Goal: Task Accomplishment & Management: Manage account settings

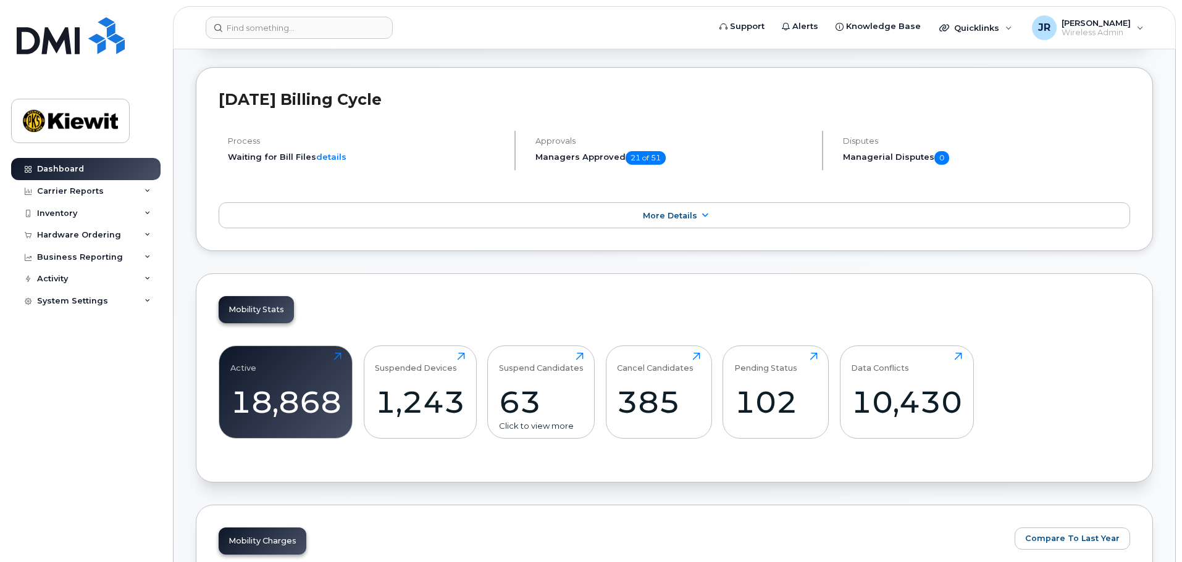
scroll to position [370, 0]
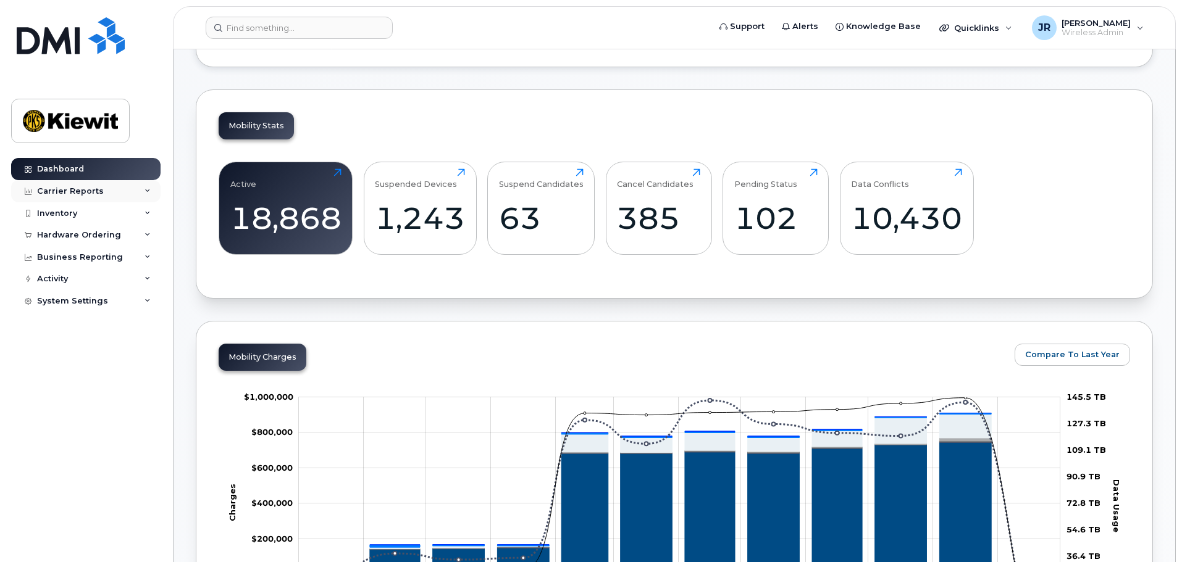
click at [116, 186] on div "Carrier Reports" at bounding box center [85, 191] width 149 height 22
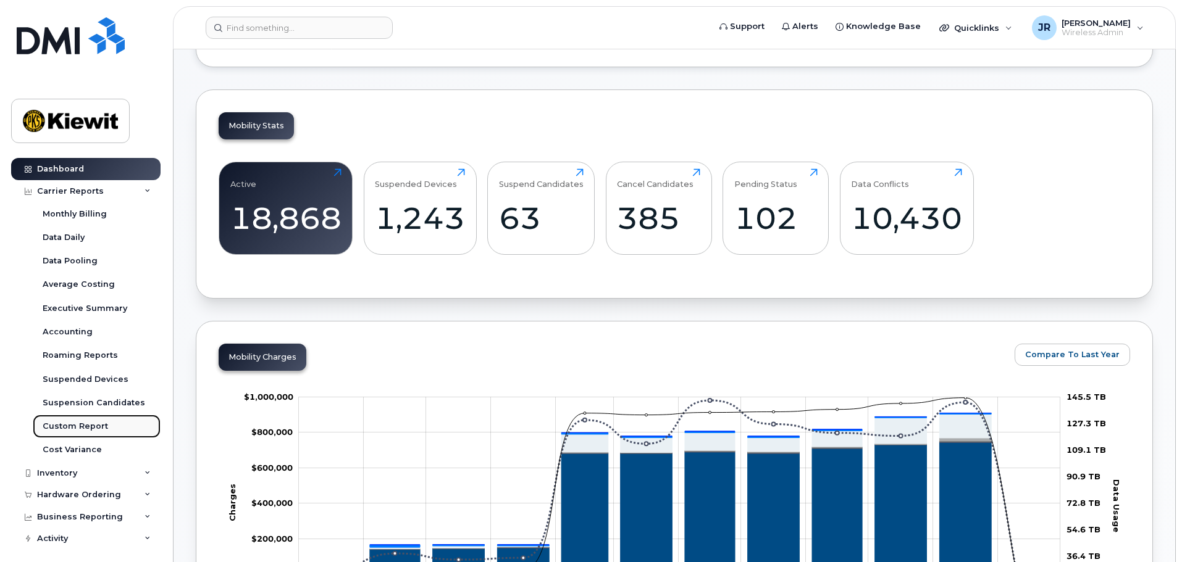
click at [78, 430] on div "Custom Report" at bounding box center [75, 426] width 65 height 11
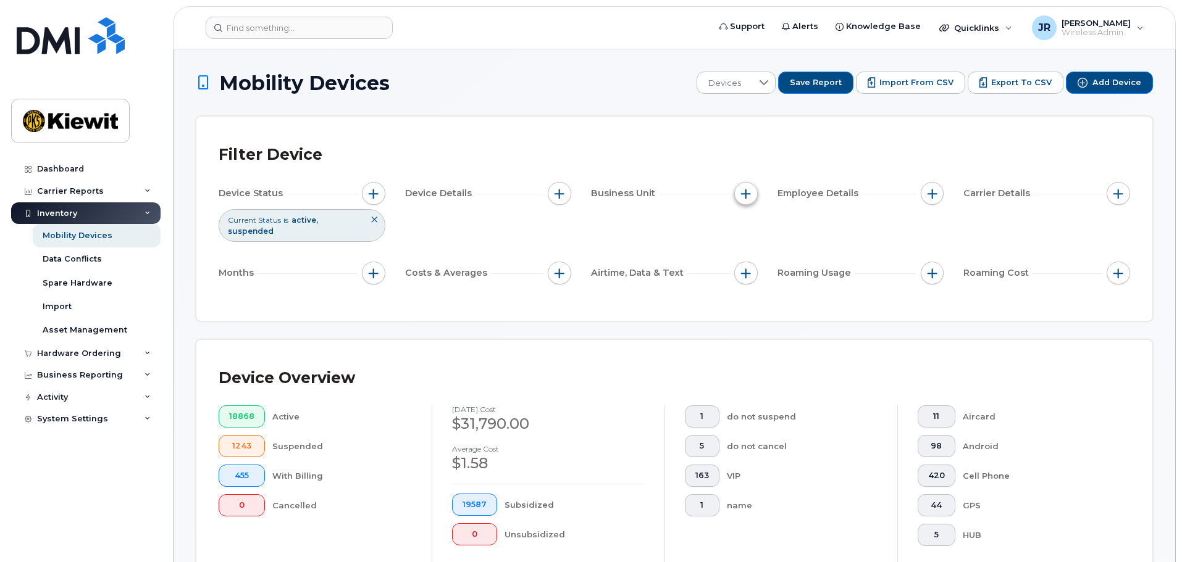
click at [752, 196] on button "button" at bounding box center [745, 193] width 23 height 23
click at [751, 288] on input "WBS Element" at bounding box center [749, 290] width 10 height 10
checkbox input "true"
click at [802, 310] on span "is" at bounding box center [815, 313] width 107 height 22
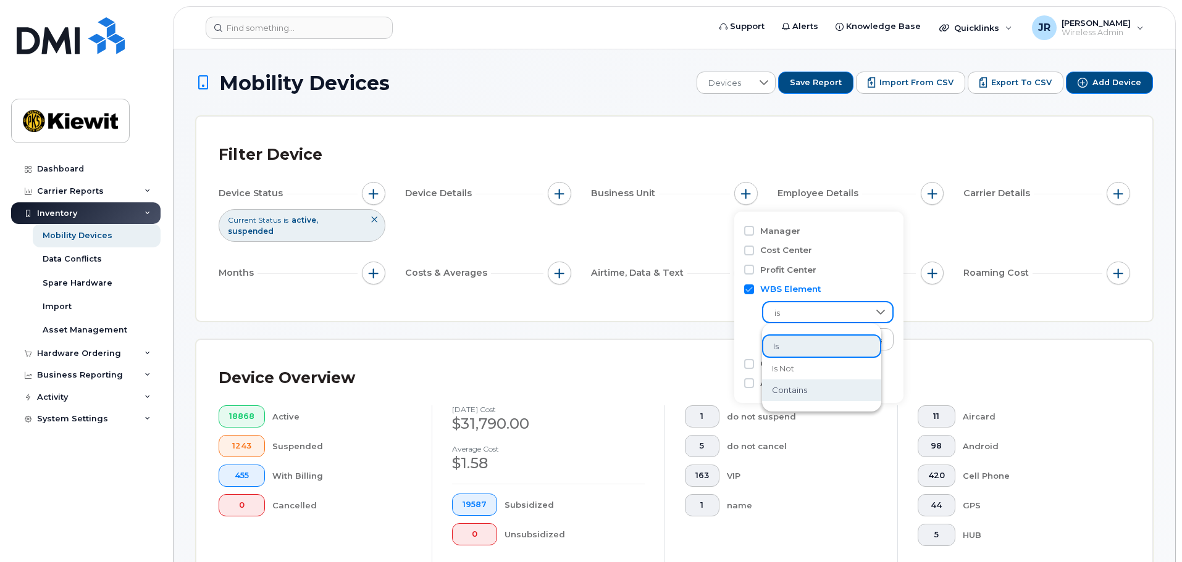
click at [804, 391] on span "contains" at bounding box center [789, 391] width 35 height 12
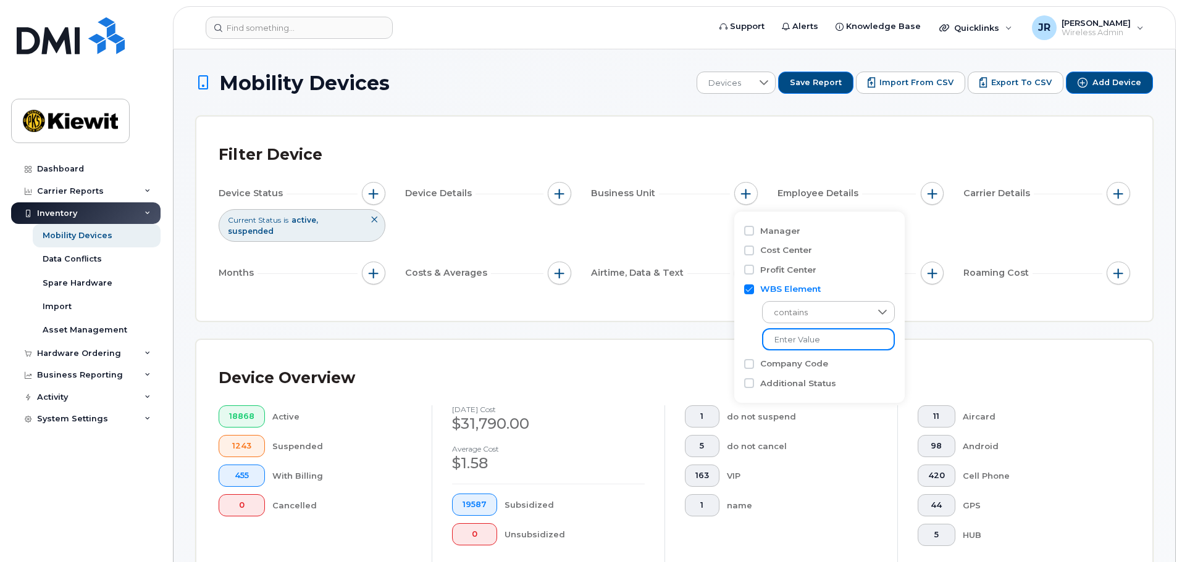
click at [803, 340] on input "text" at bounding box center [828, 339] width 133 height 22
type input "104978"
click at [695, 292] on div "Filter Device Device Status Current Status is active suspended Device Details B…" at bounding box center [674, 219] width 956 height 204
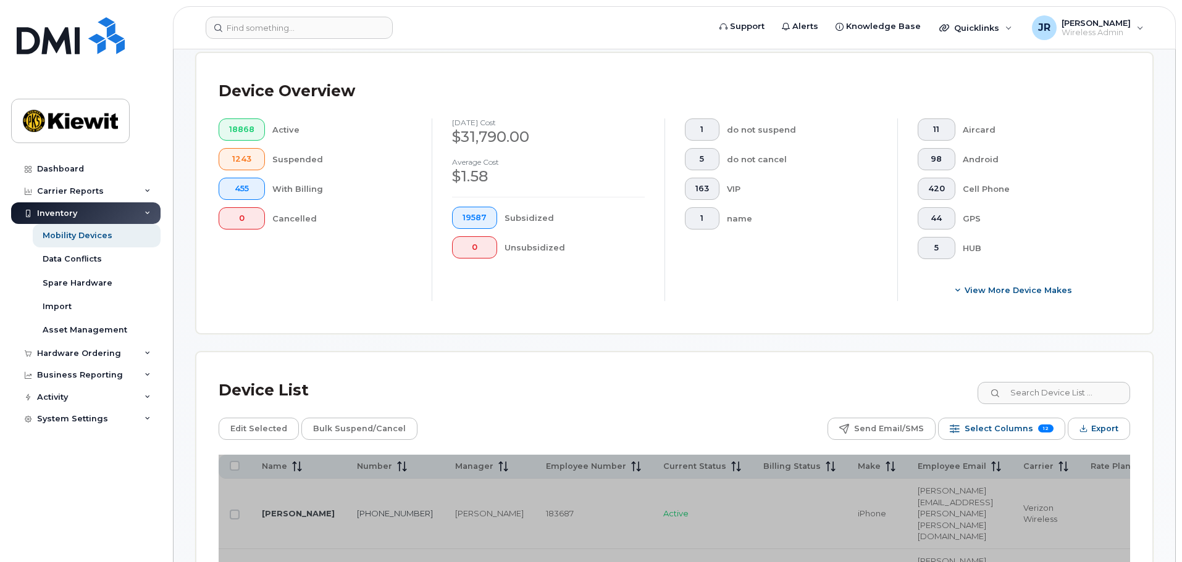
scroll to position [309, 0]
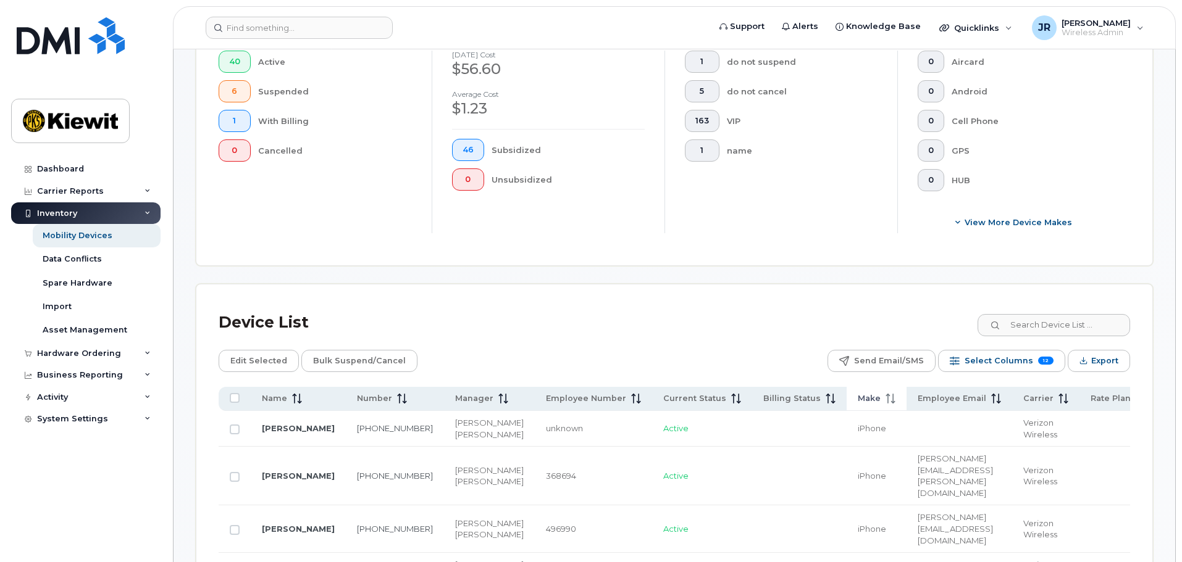
scroll to position [494, 0]
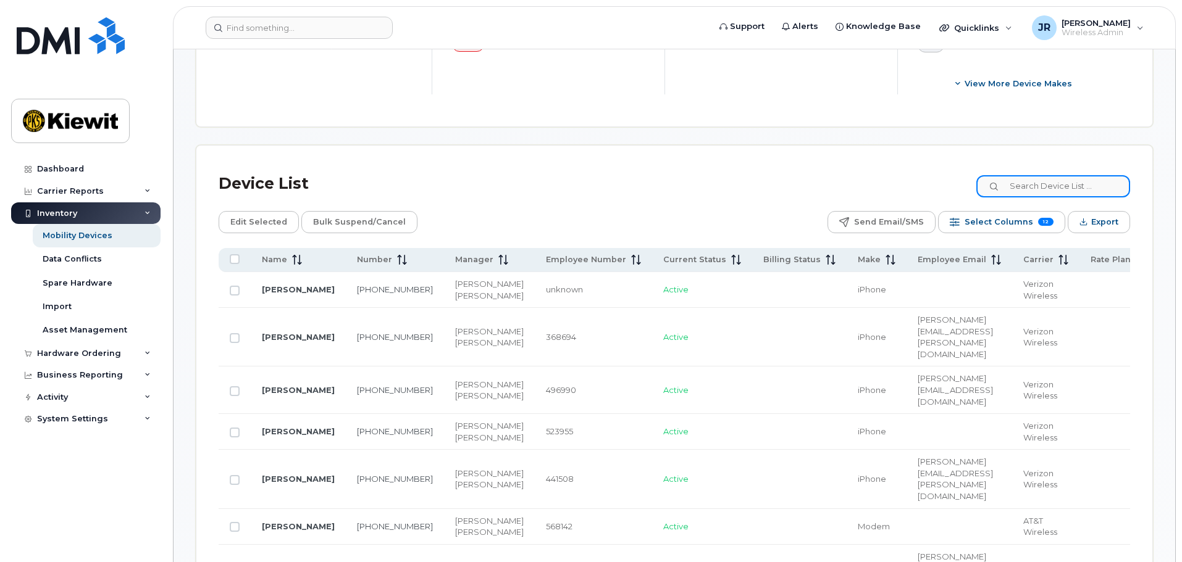
click at [1036, 181] on input at bounding box center [1053, 186] width 154 height 22
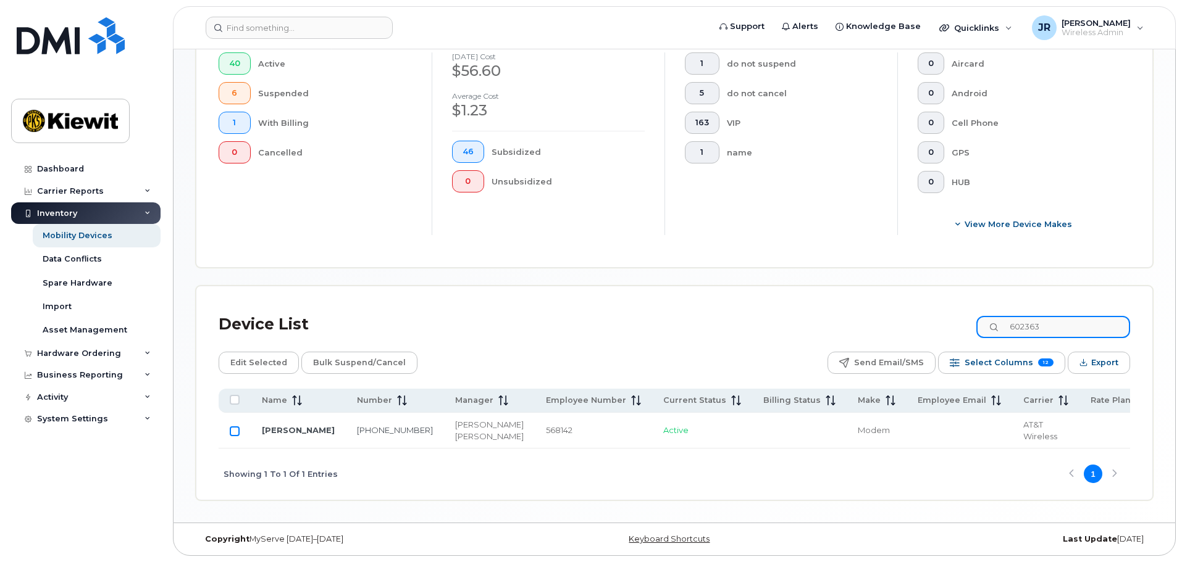
type input "602363"
click at [233, 427] on input "Row Unselected" at bounding box center [235, 432] width 10 height 10
checkbox input "true"
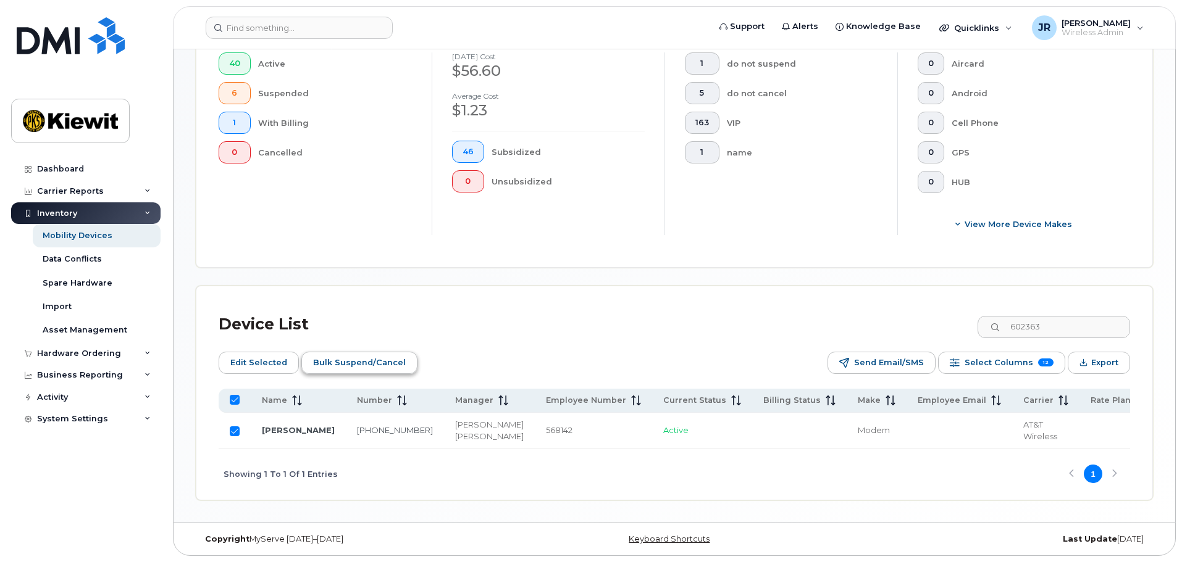
click at [385, 354] on span "Bulk Suspend/Cancel" at bounding box center [359, 363] width 93 height 19
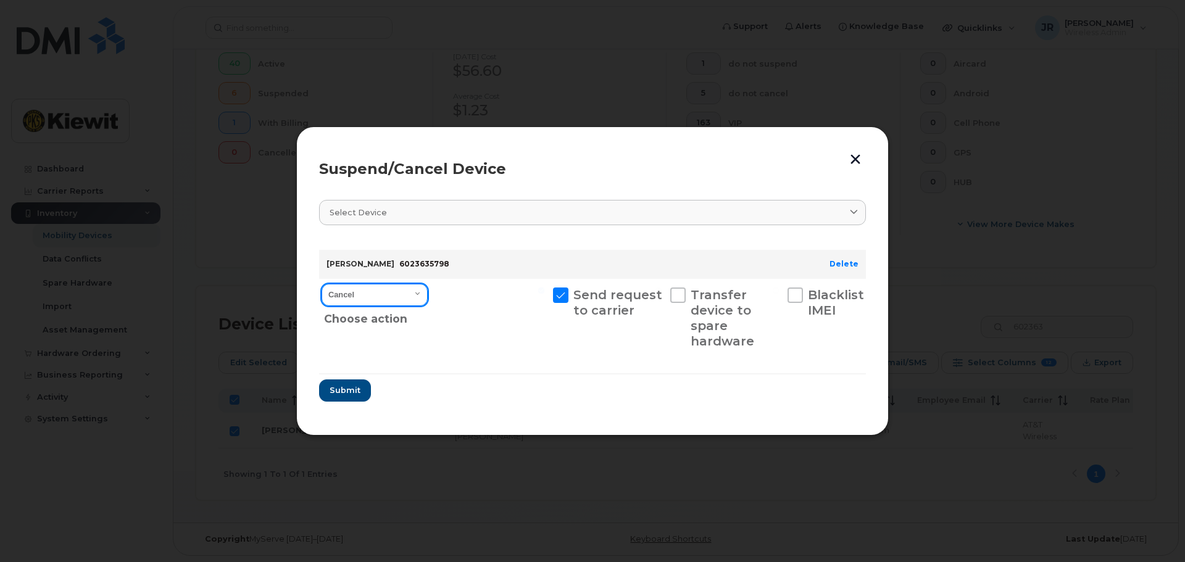
click at [375, 293] on select "Cancel Suspend - Reduced Rate Suspend - Full Rate Suspend - Lost Device/Stolen …" at bounding box center [375, 295] width 106 height 22
select select "[object Object]"
click at [322, 284] on select "Cancel Suspend - Reduced Rate Suspend - Full Rate Suspend - Lost Device/Stolen …" at bounding box center [375, 295] width 106 height 22
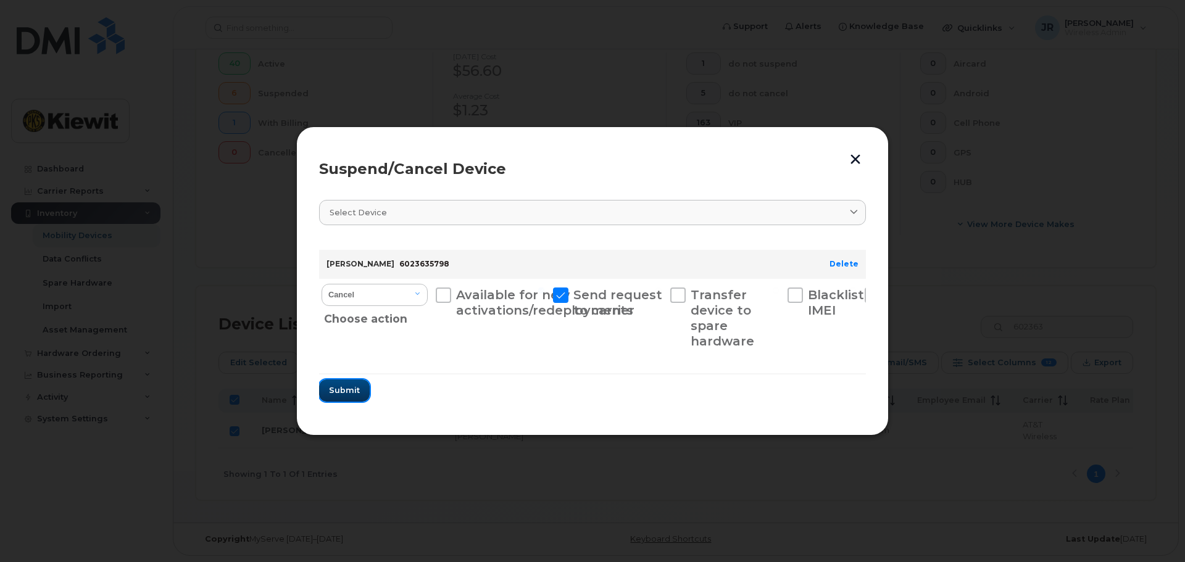
click at [358, 391] on span "Submit" at bounding box center [344, 391] width 31 height 12
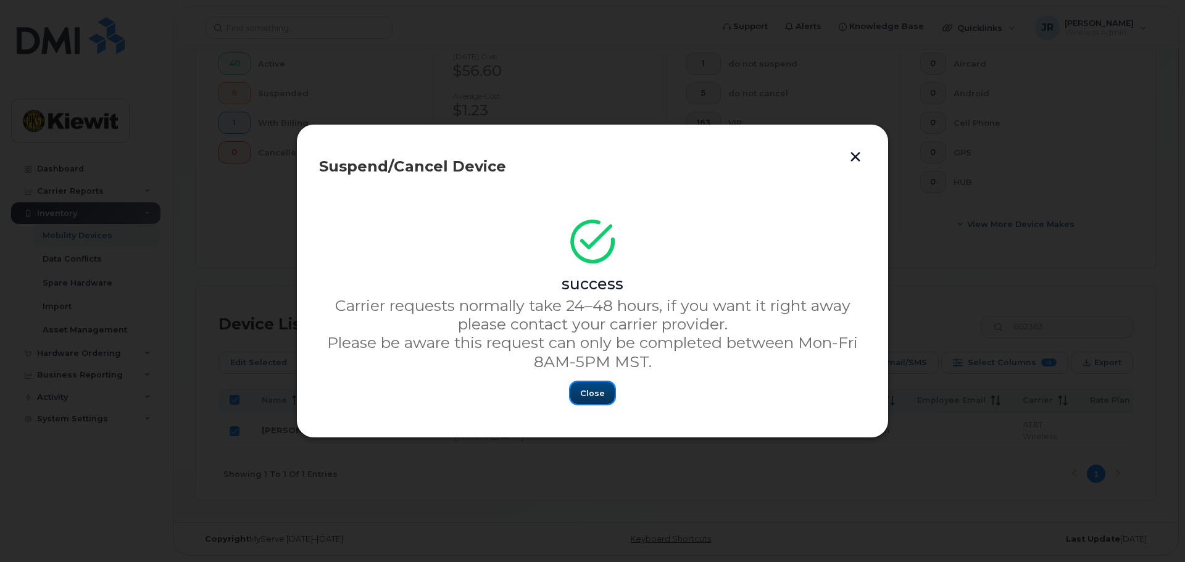
click at [599, 399] on span "Close" at bounding box center [592, 394] width 25 height 12
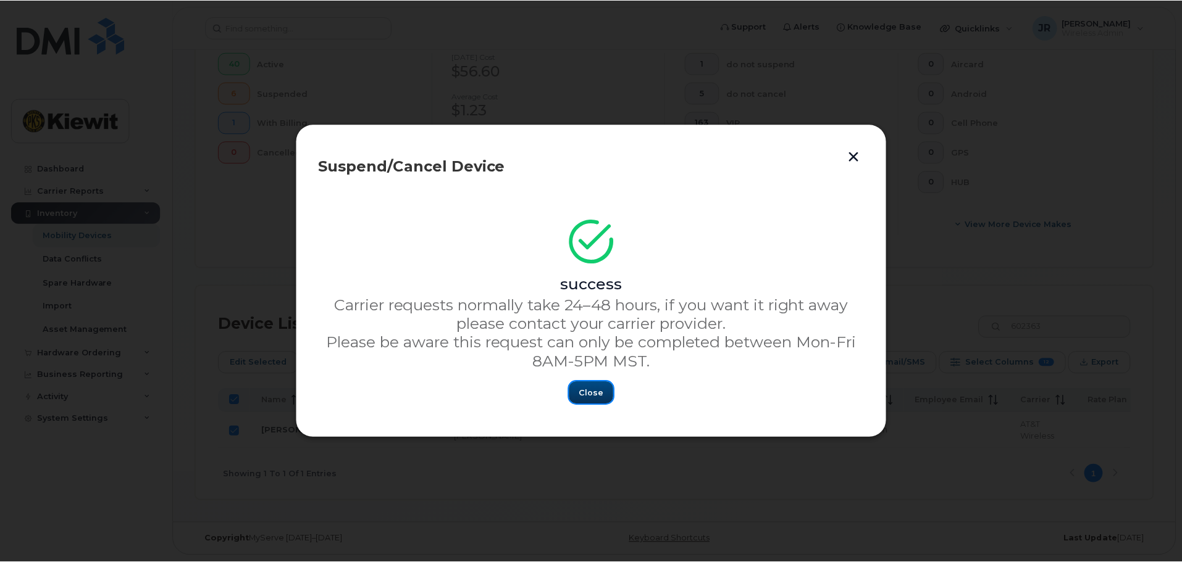
scroll to position [357, 0]
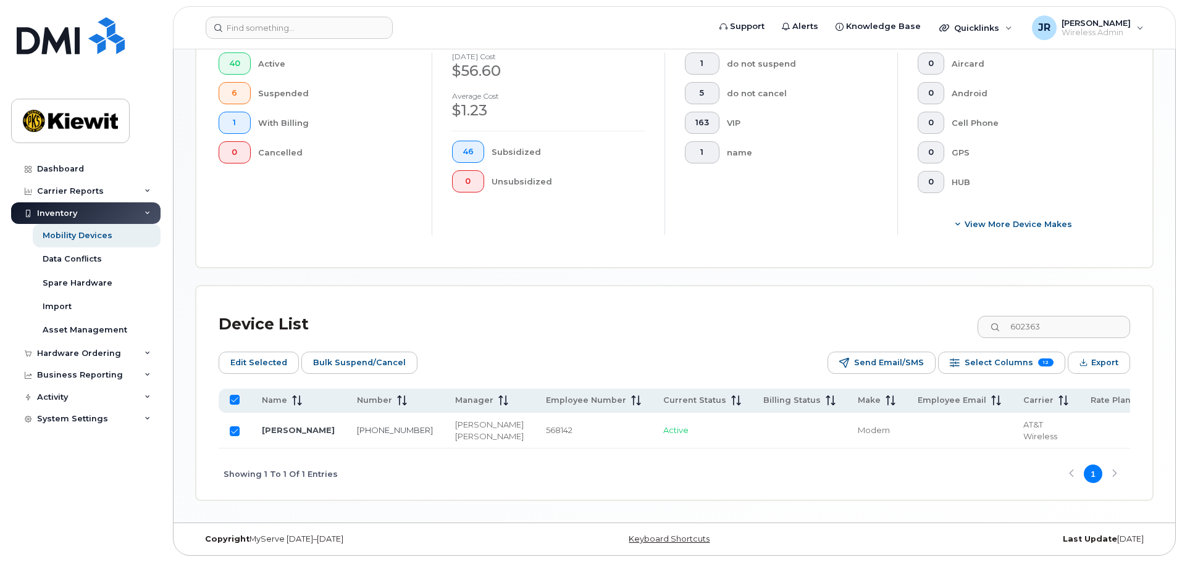
click at [238, 427] on input "Row Selected" at bounding box center [235, 432] width 10 height 10
checkbox input "false"
drag, startPoint x: 1048, startPoint y: 315, endPoint x: 991, endPoint y: 322, distance: 57.2
click at [991, 322] on input "602363" at bounding box center [1053, 327] width 154 height 22
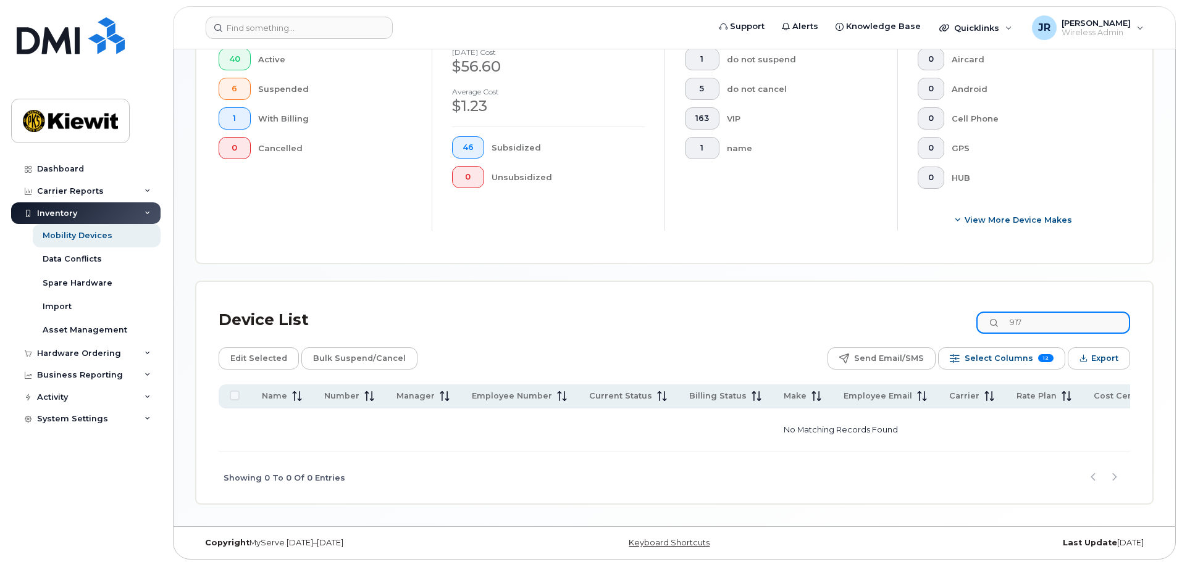
scroll to position [354, 0]
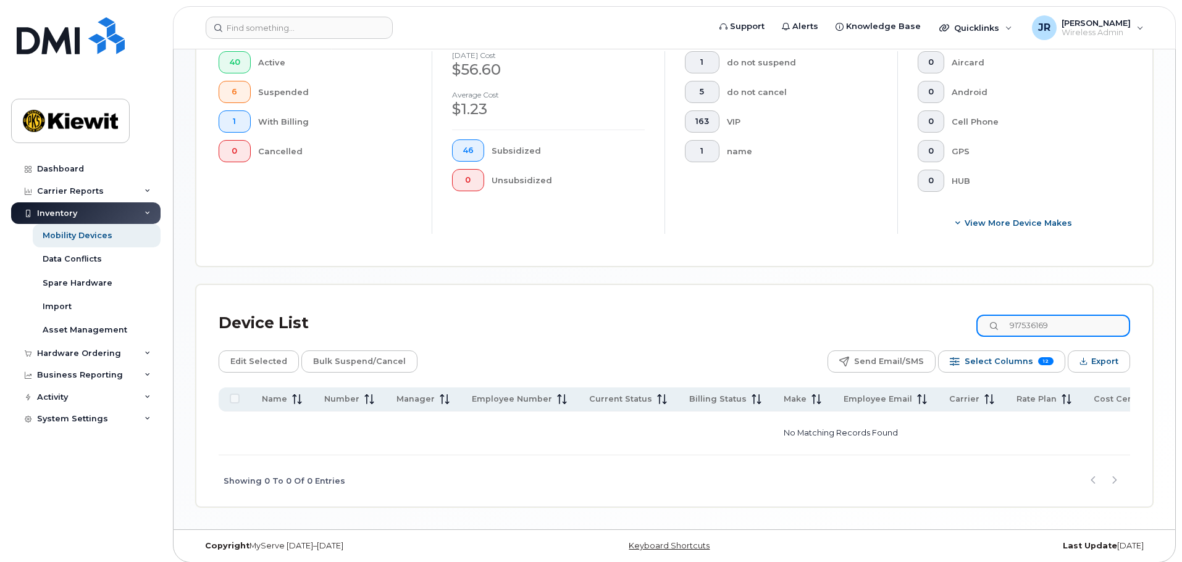
type input "9175361690"
drag, startPoint x: 1080, startPoint y: 316, endPoint x: 973, endPoint y: 317, distance: 106.8
click at [973, 317] on div "Device List 9175361690" at bounding box center [674, 323] width 911 height 32
drag, startPoint x: 1048, startPoint y: 310, endPoint x: 1023, endPoint y: 314, distance: 25.1
click at [1023, 315] on input "917" at bounding box center [1053, 326] width 154 height 22
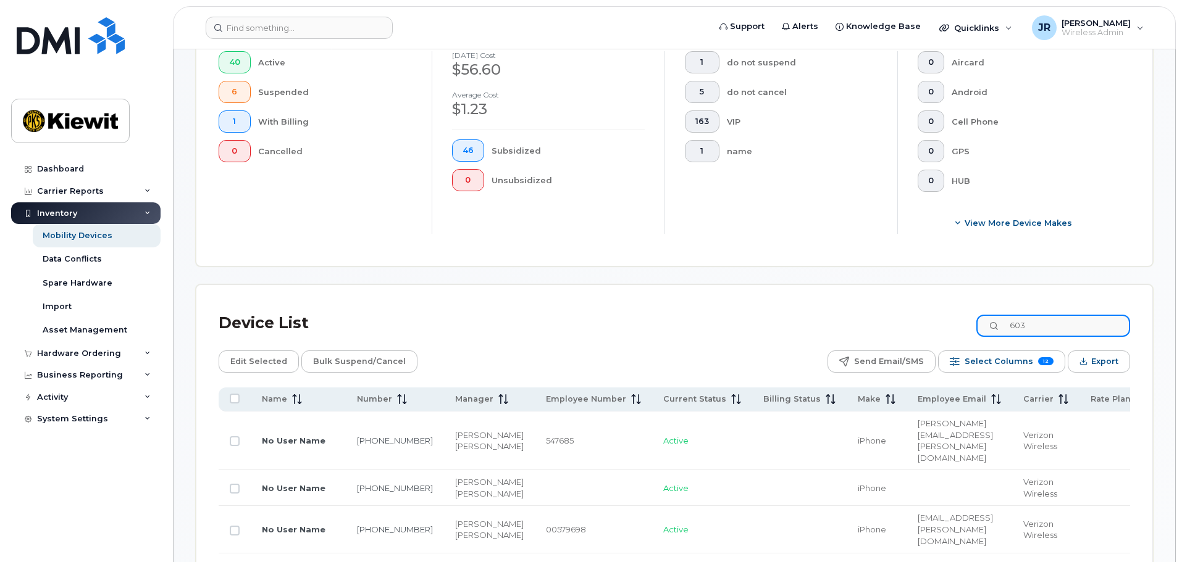
scroll to position [357, 0]
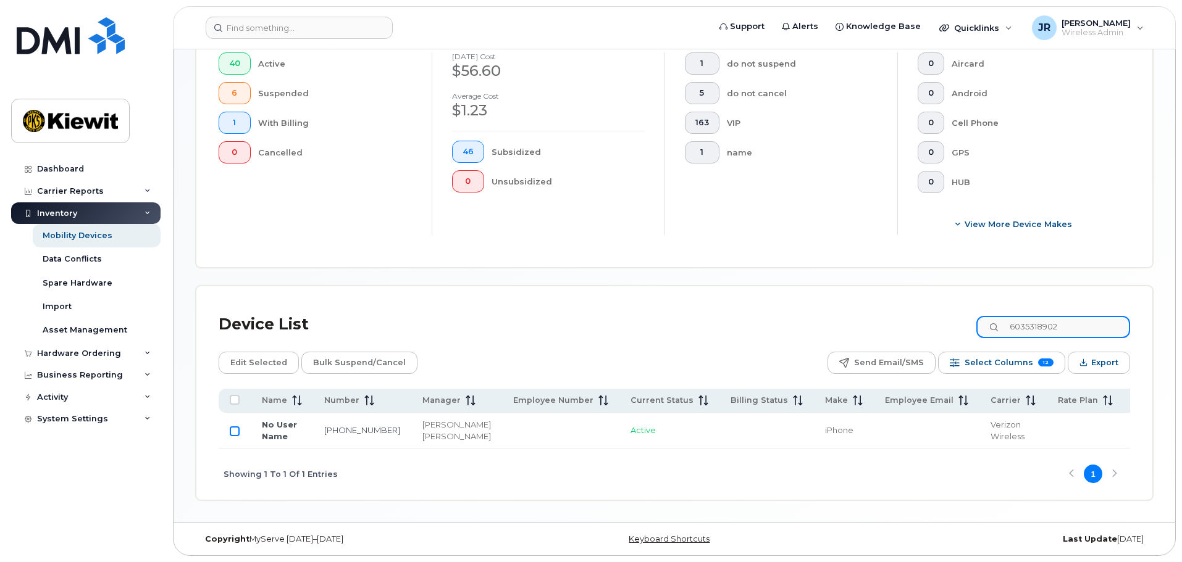
type input "6035318902"
click at [231, 427] on input "Row Unselected" at bounding box center [235, 432] width 10 height 10
checkbox input "true"
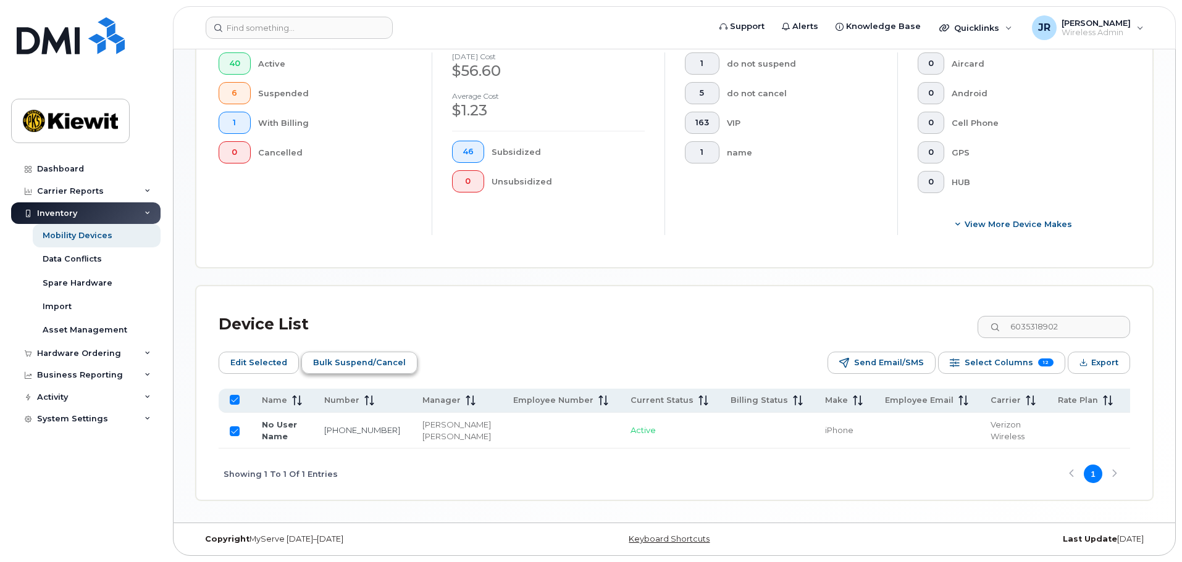
click at [377, 354] on span "Bulk Suspend/Cancel" at bounding box center [359, 363] width 93 height 19
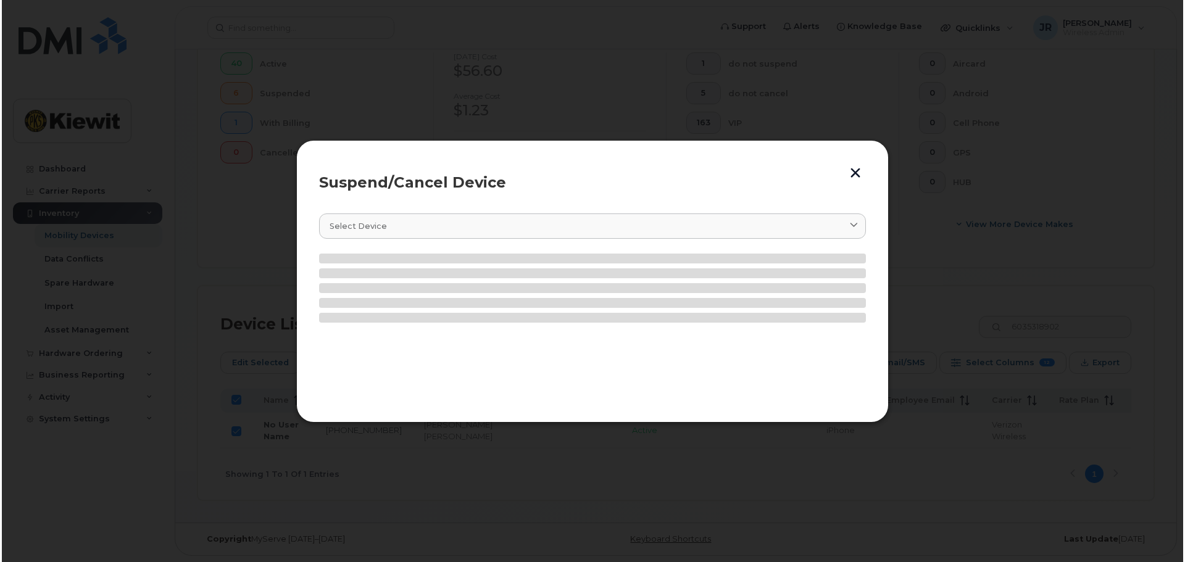
scroll to position [368, 0]
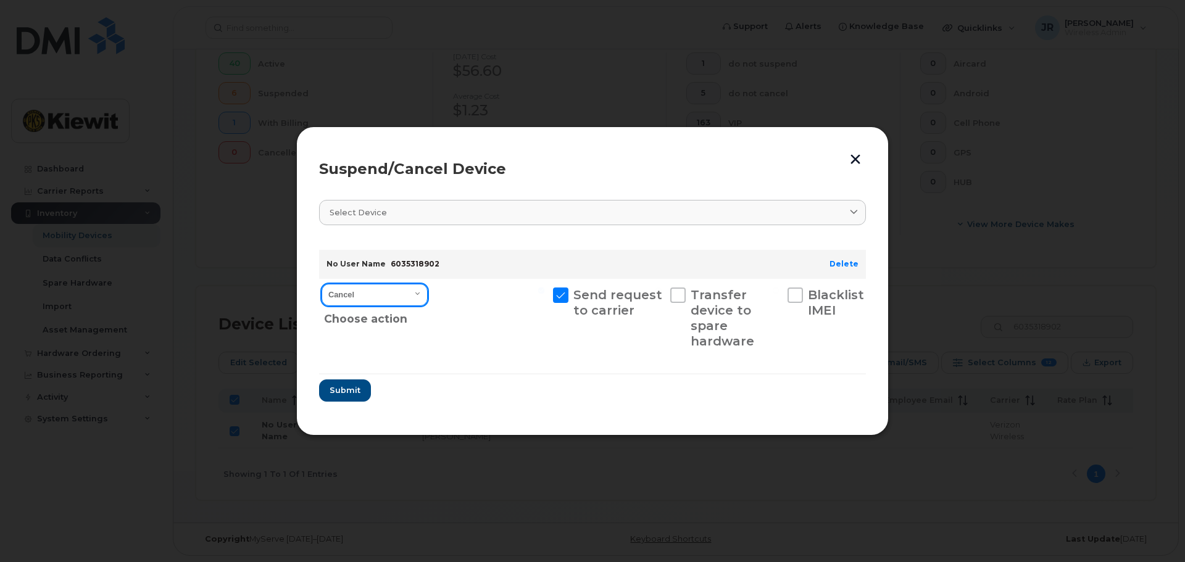
click at [377, 288] on select "Cancel Suspend - Reduced Rate Suspend - Full Rate Suspend - Lost Device/Stolen …" at bounding box center [375, 295] width 106 height 22
select select "[object Object]"
click at [322, 284] on select "Cancel Suspend - Reduced Rate Suspend - Full Rate Suspend - Lost Device/Stolen …" at bounding box center [375, 295] width 106 height 22
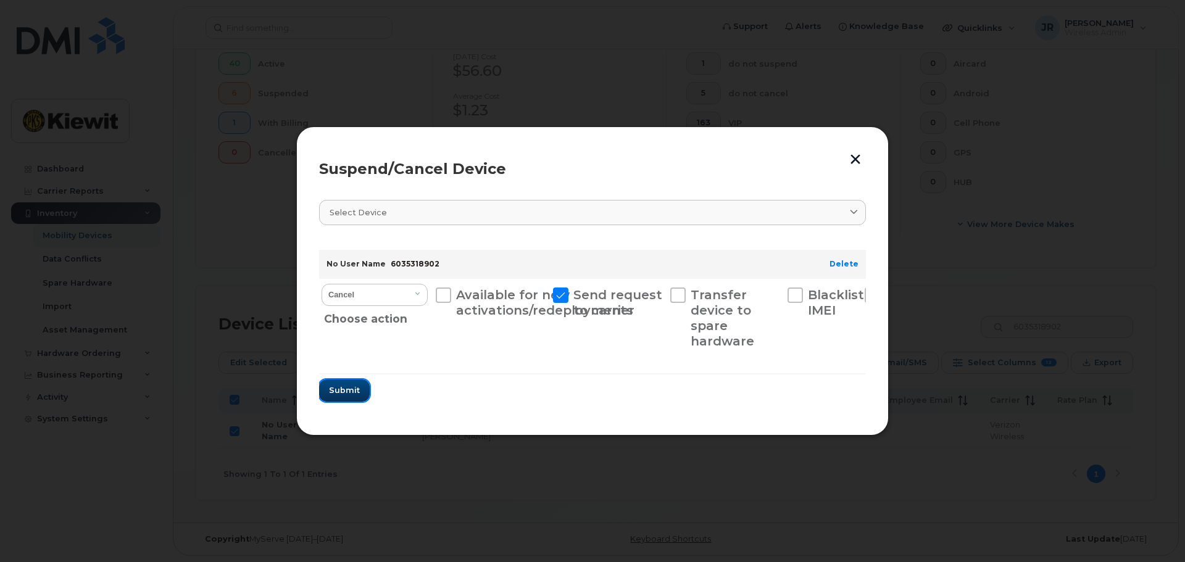
click at [354, 388] on span "Submit" at bounding box center [344, 391] width 31 height 12
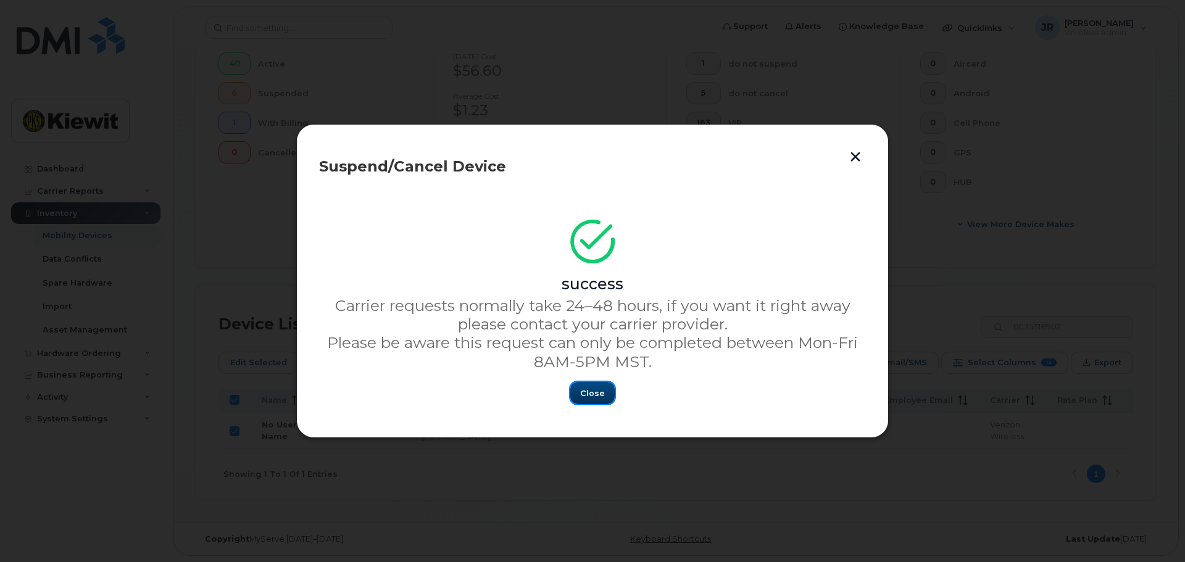
click at [598, 394] on span "Close" at bounding box center [592, 394] width 25 height 12
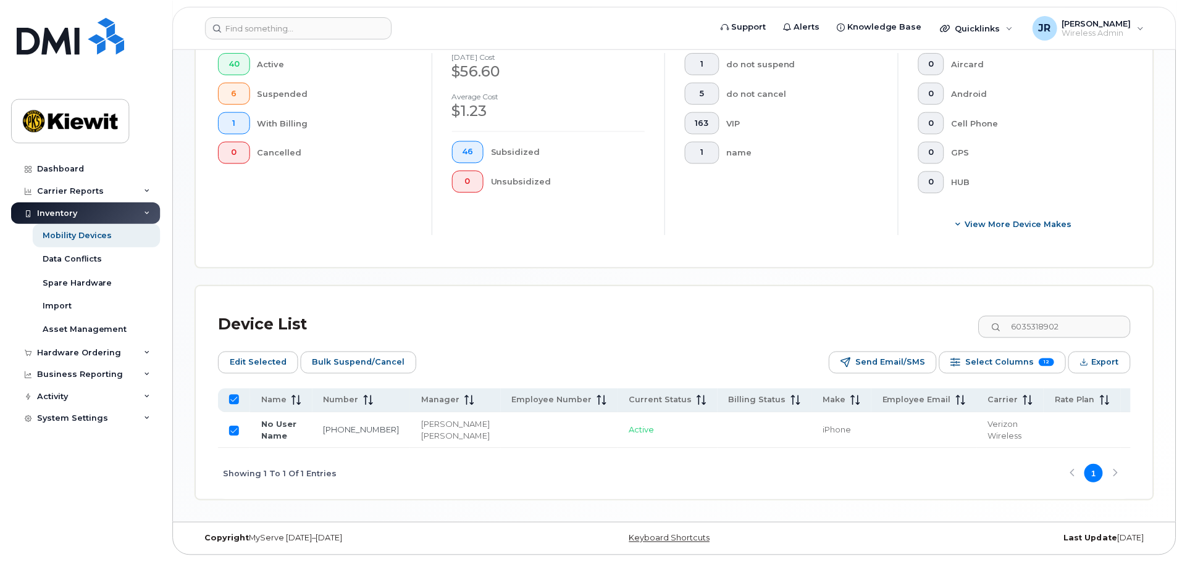
scroll to position [357, 0]
click at [236, 427] on input "Row Selected" at bounding box center [235, 432] width 10 height 10
checkbox input "false"
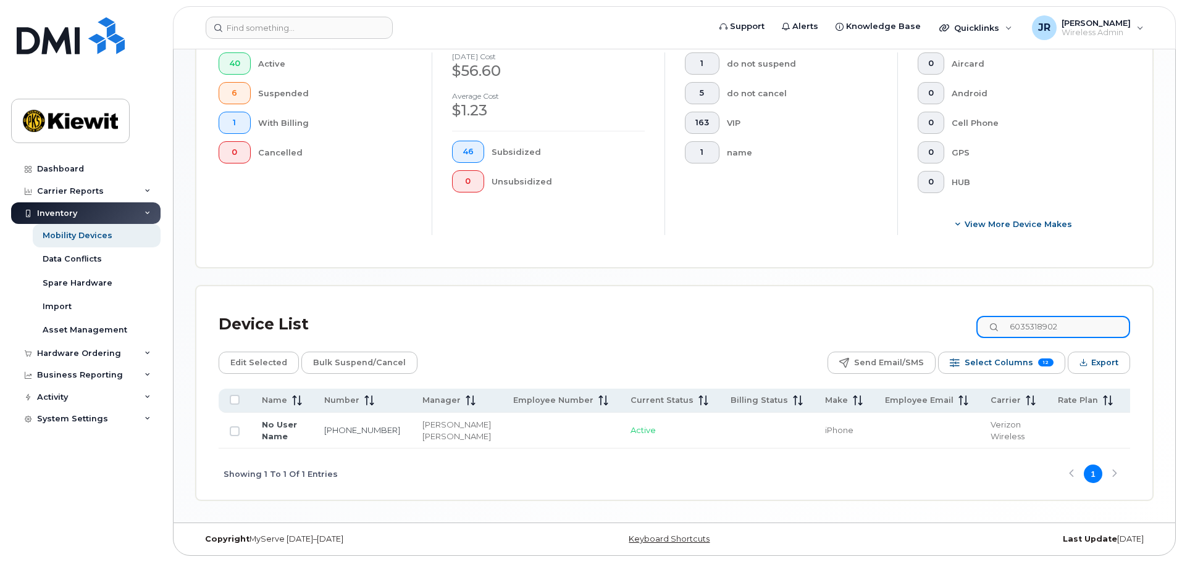
drag, startPoint x: 1086, startPoint y: 315, endPoint x: 943, endPoint y: 315, distance: 142.6
click at [943, 315] on div "Device List 6035318902" at bounding box center [674, 325] width 911 height 32
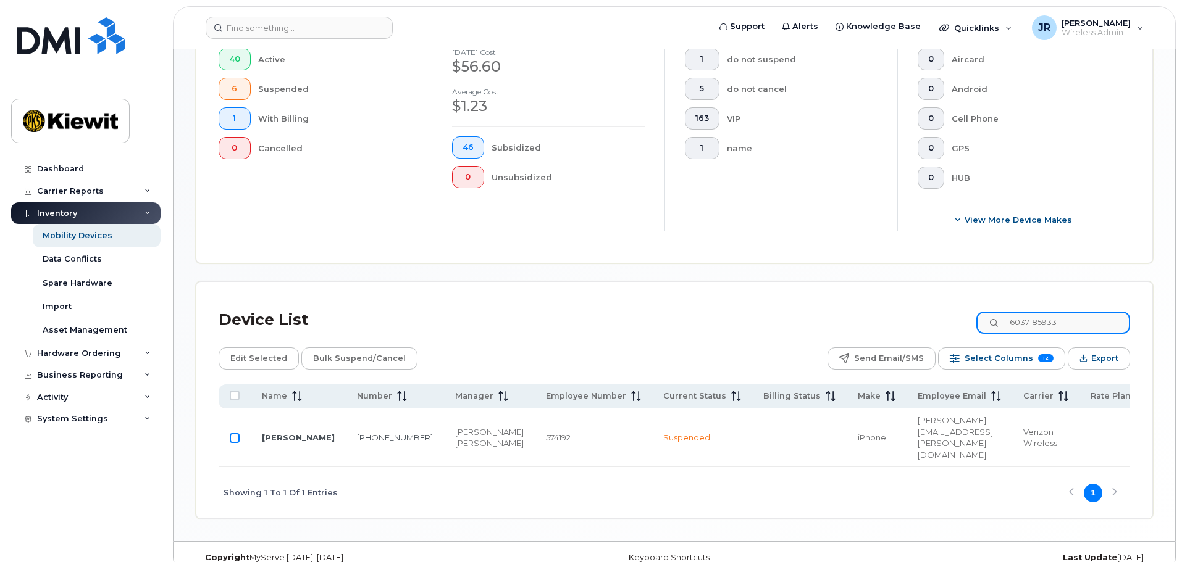
type input "6037185933"
click at [238, 433] on input "Row Unselected" at bounding box center [235, 438] width 10 height 10
checkbox input "true"
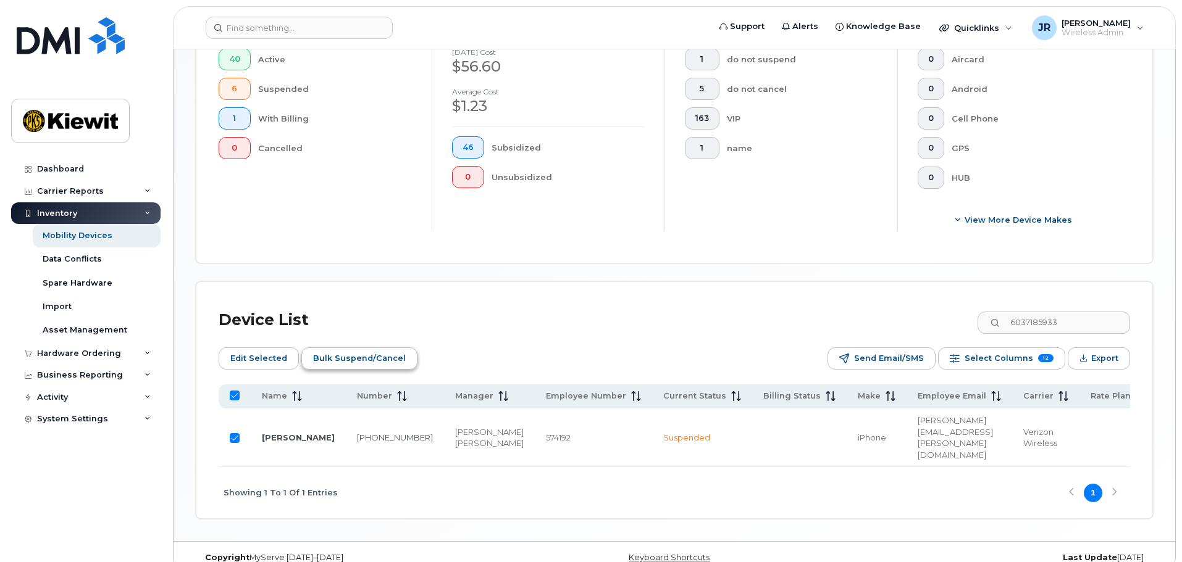
click at [362, 350] on span "Bulk Suspend/Cancel" at bounding box center [359, 358] width 93 height 19
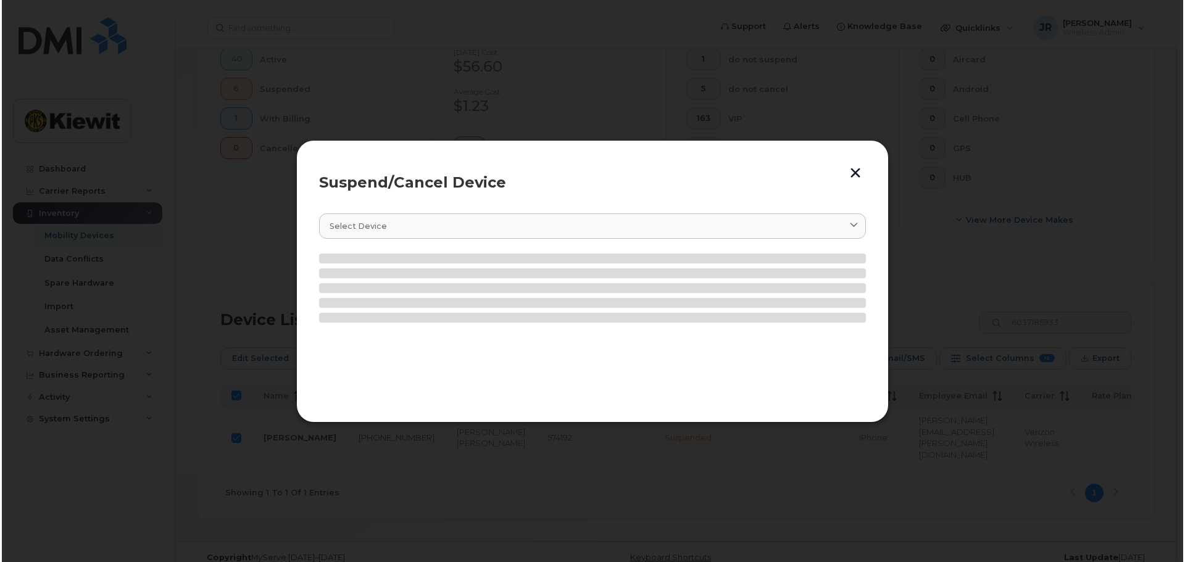
scroll to position [368, 0]
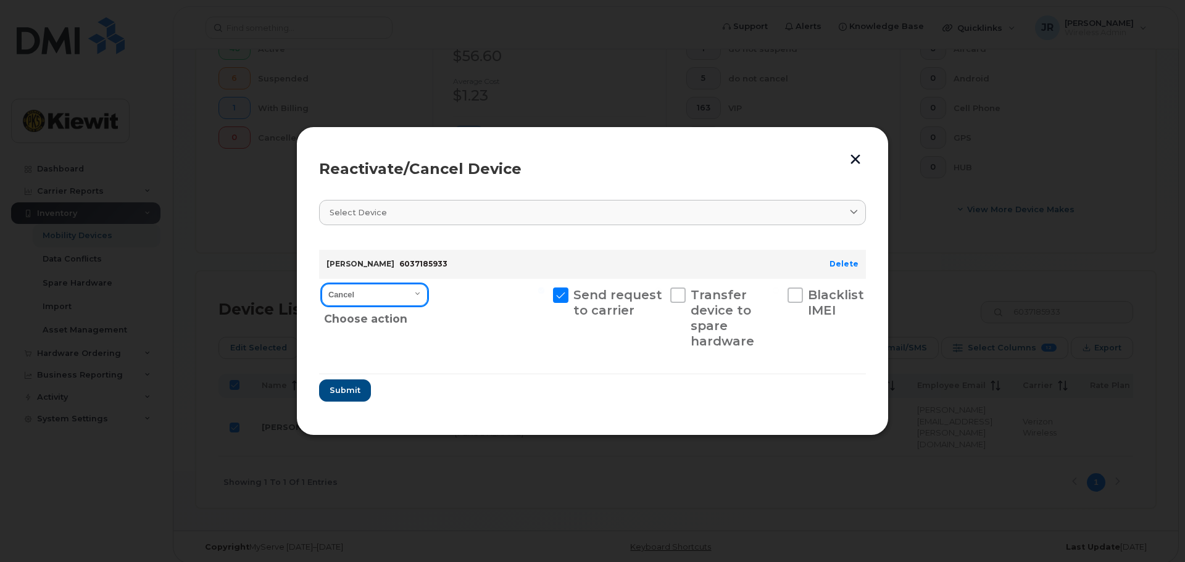
click at [387, 298] on select "Cancel Reactivate" at bounding box center [375, 295] width 106 height 22
drag, startPoint x: 448, startPoint y: 409, endPoint x: 488, endPoint y: 388, distance: 45.8
click at [448, 409] on section "Select device Type first three symbols or more [PERSON_NAME] 6037185933 Delete …" at bounding box center [592, 300] width 547 height 223
click at [859, 161] on button "button" at bounding box center [855, 159] width 19 height 20
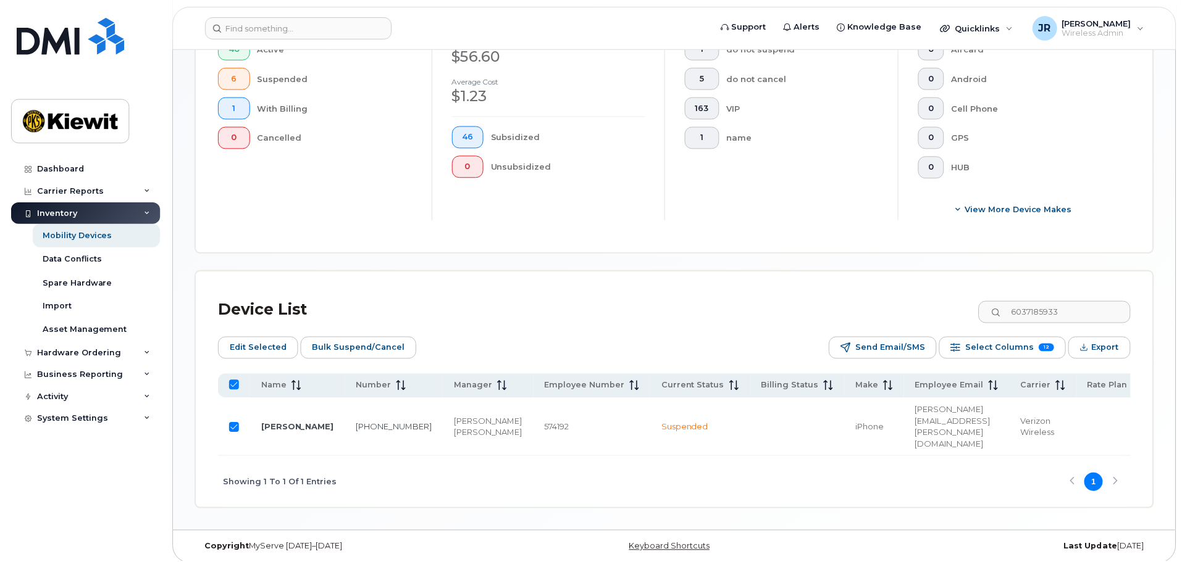
scroll to position [357, 0]
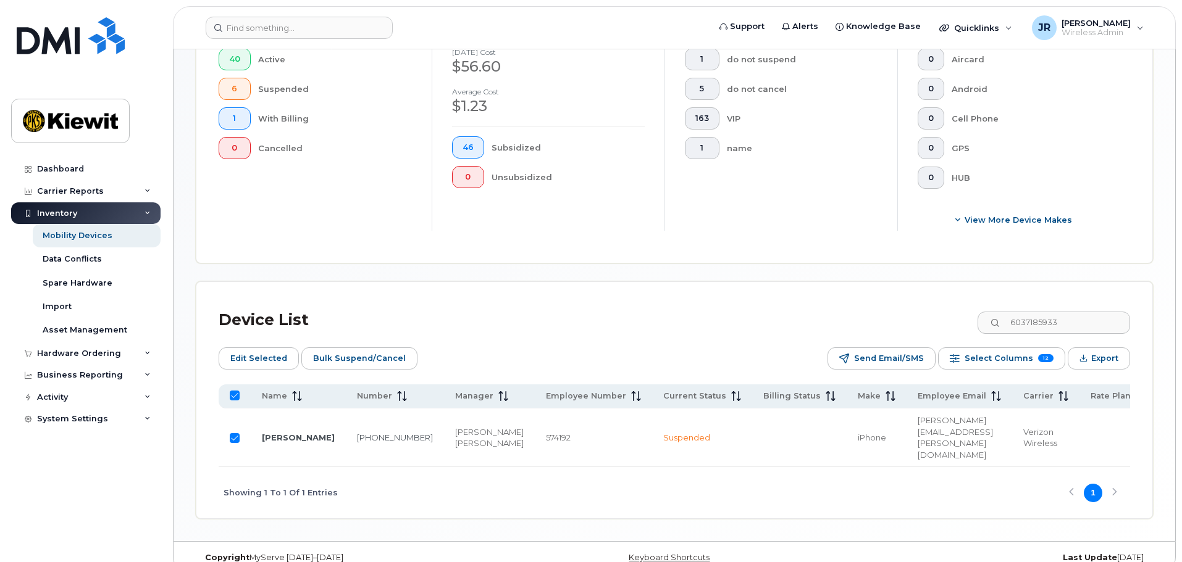
click at [235, 433] on input "Row Selected" at bounding box center [235, 438] width 10 height 10
checkbox input "false"
drag, startPoint x: 1085, startPoint y: 307, endPoint x: 892, endPoint y: 312, distance: 192.7
click at [892, 312] on div "Device List 6037185933" at bounding box center [674, 320] width 911 height 32
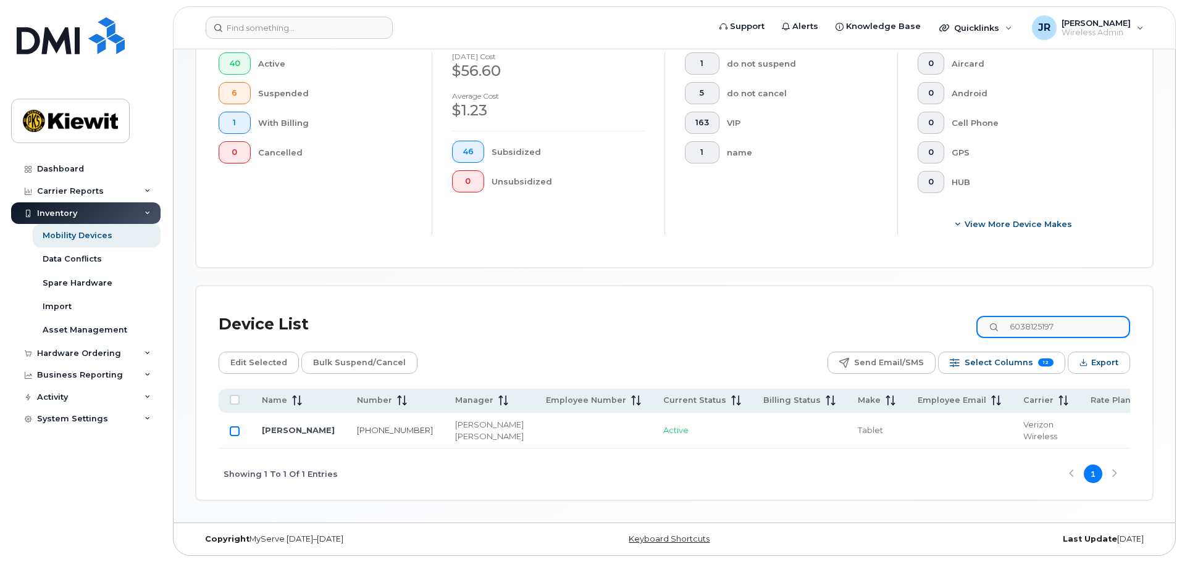
type input "6038125197"
click at [232, 427] on input "Row Unselected" at bounding box center [235, 432] width 10 height 10
checkbox input "true"
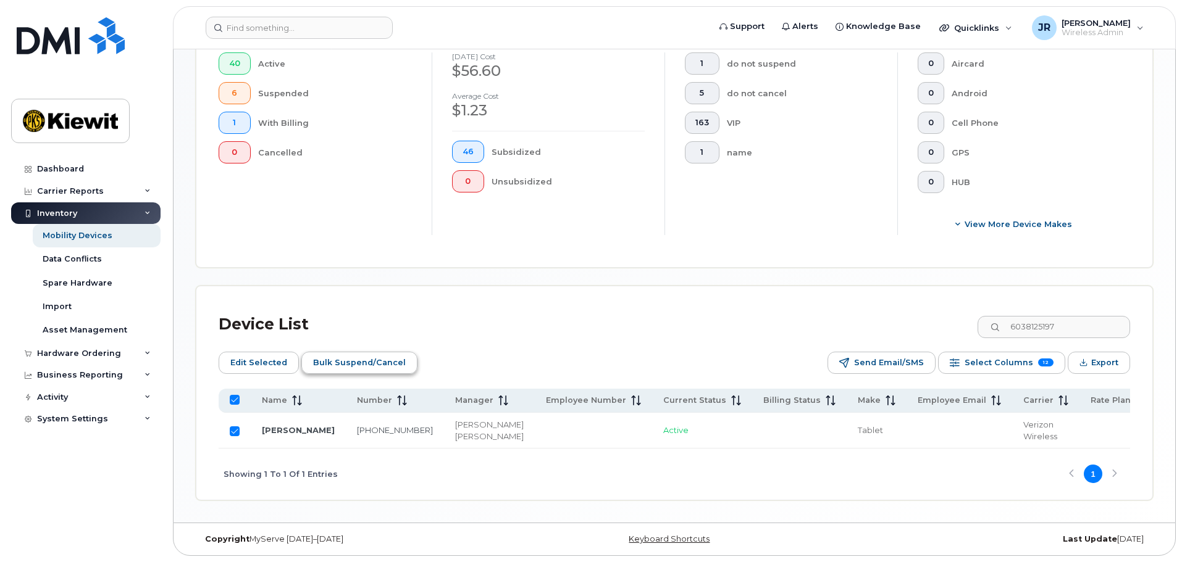
click at [346, 354] on span "Bulk Suspend/Cancel" at bounding box center [359, 363] width 93 height 19
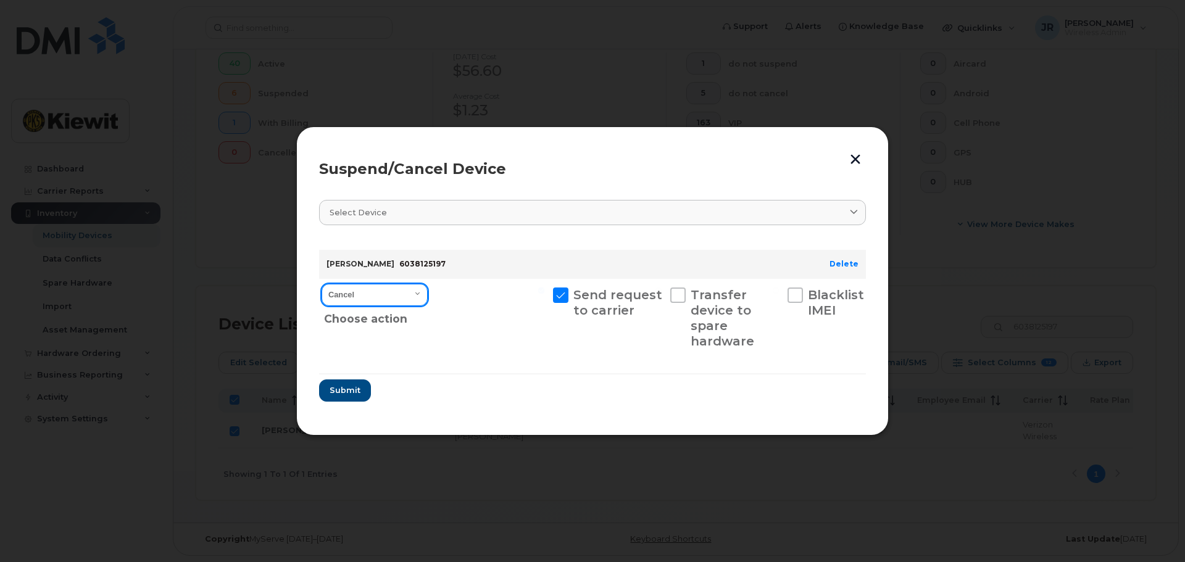
click at [404, 296] on select "Cancel Suspend - Reduced Rate Suspend - Full Rate Suspend - Lost Device/Stolen …" at bounding box center [375, 295] width 106 height 22
select select "[object Object]"
click at [322, 284] on select "Cancel Suspend - Reduced Rate Suspend - Full Rate Suspend - Lost Device/Stolen …" at bounding box center [375, 295] width 106 height 22
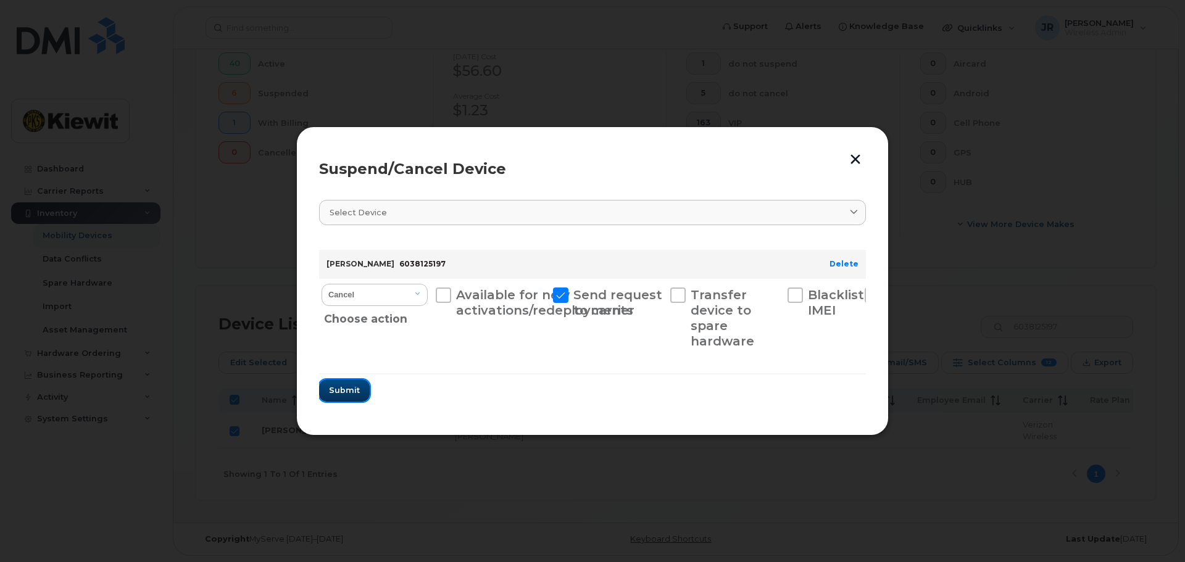
click at [345, 404] on section "Select device Type first three symbols or more [PERSON_NAME] 6038125197 Delete …" at bounding box center [592, 300] width 547 height 223
click at [354, 394] on span "Submit" at bounding box center [344, 391] width 31 height 12
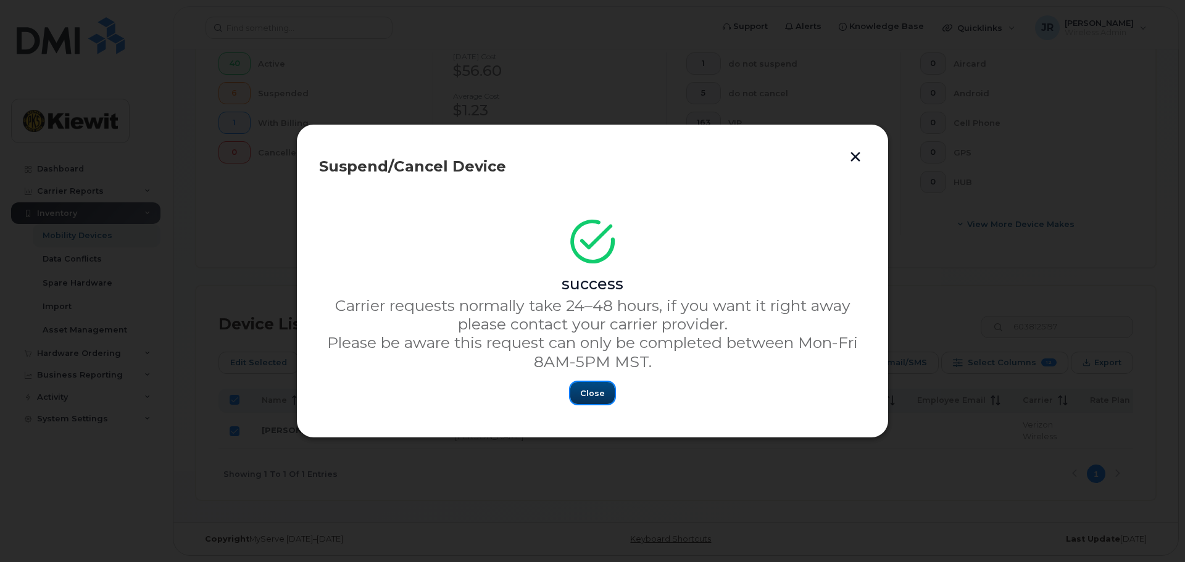
click at [598, 390] on span "Close" at bounding box center [592, 394] width 25 height 12
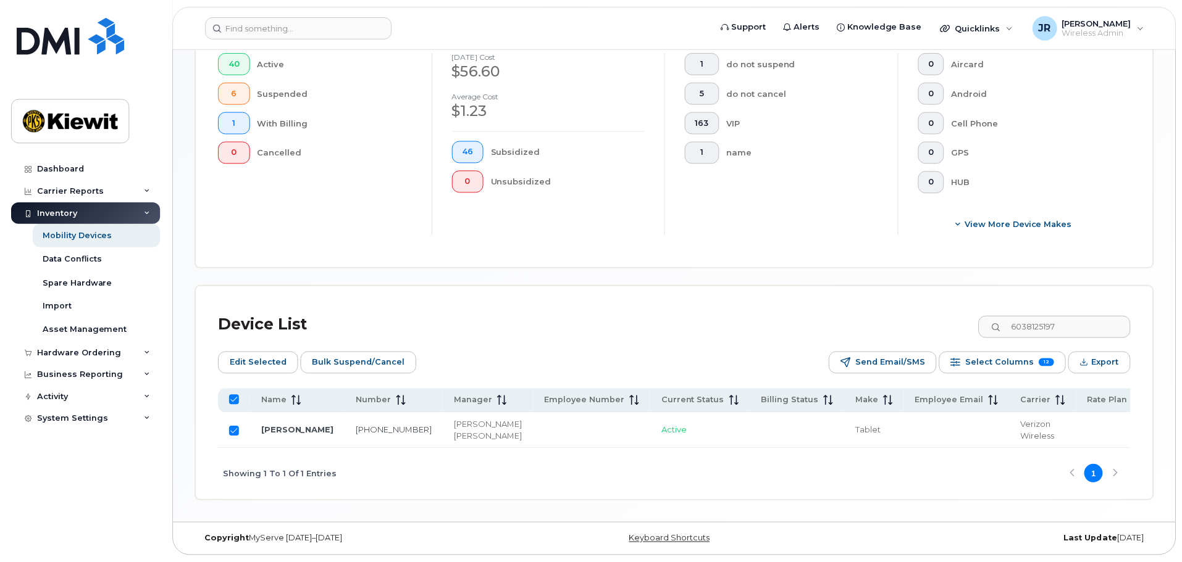
scroll to position [357, 0]
click at [235, 427] on input "Row Selected" at bounding box center [235, 432] width 10 height 10
checkbox input "false"
drag, startPoint x: 1017, startPoint y: 314, endPoint x: 919, endPoint y: 324, distance: 98.7
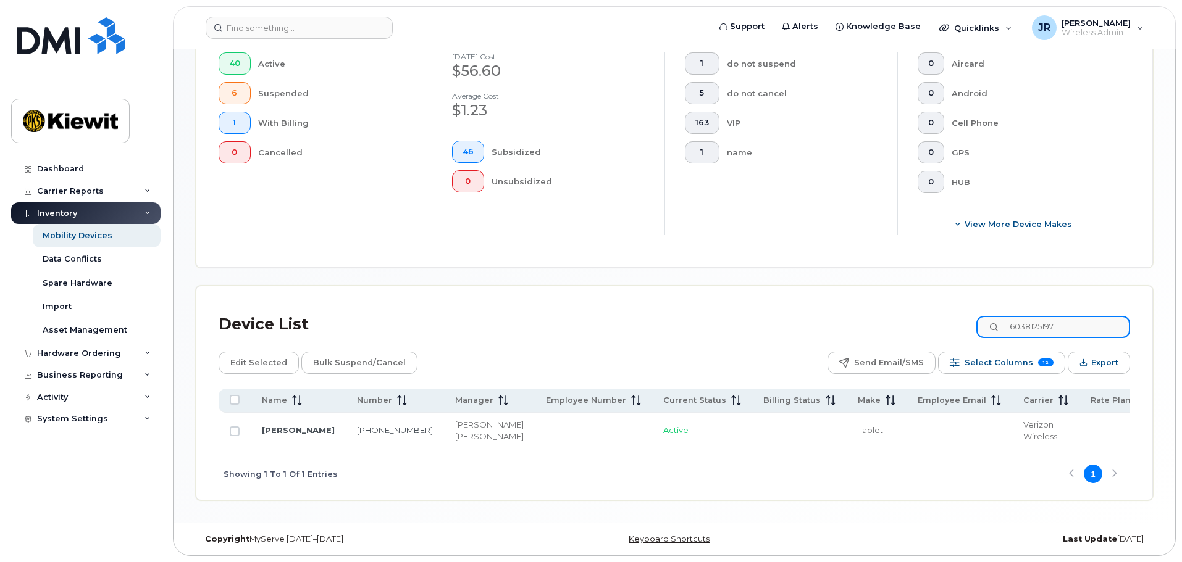
click at [920, 324] on div "Device List 6038125197" at bounding box center [674, 325] width 911 height 32
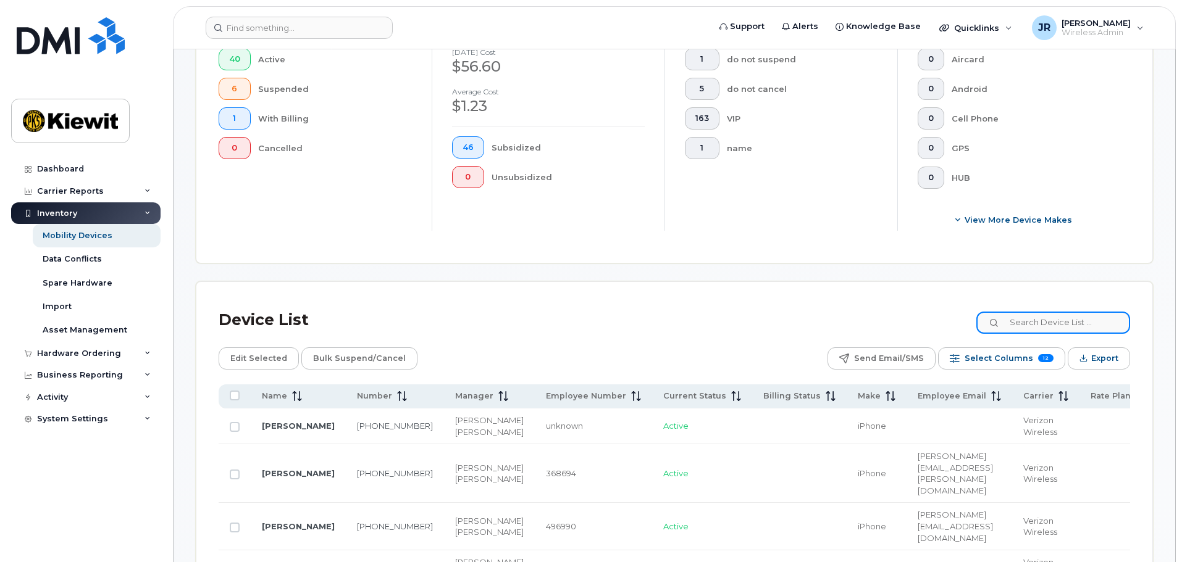
scroll to position [296, 0]
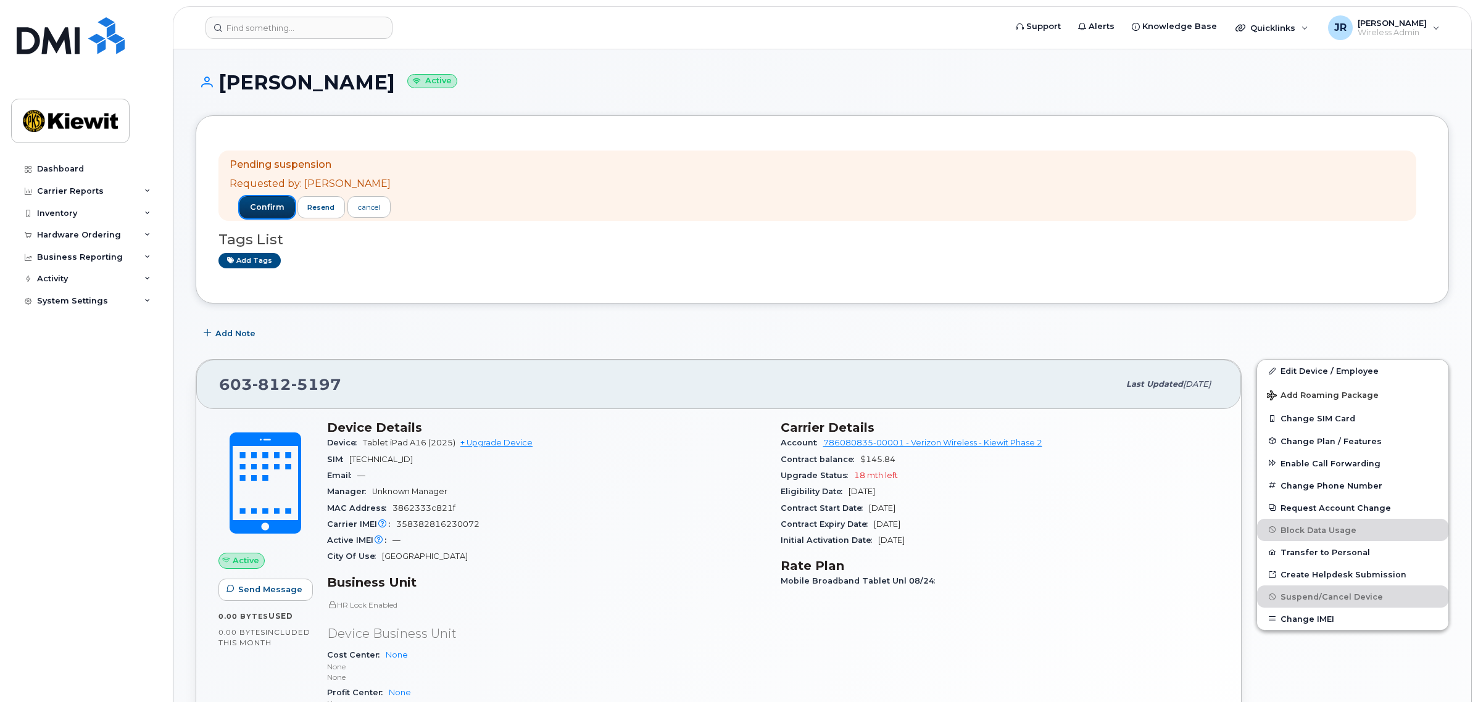
click at [265, 205] on span "confirm" at bounding box center [267, 207] width 35 height 11
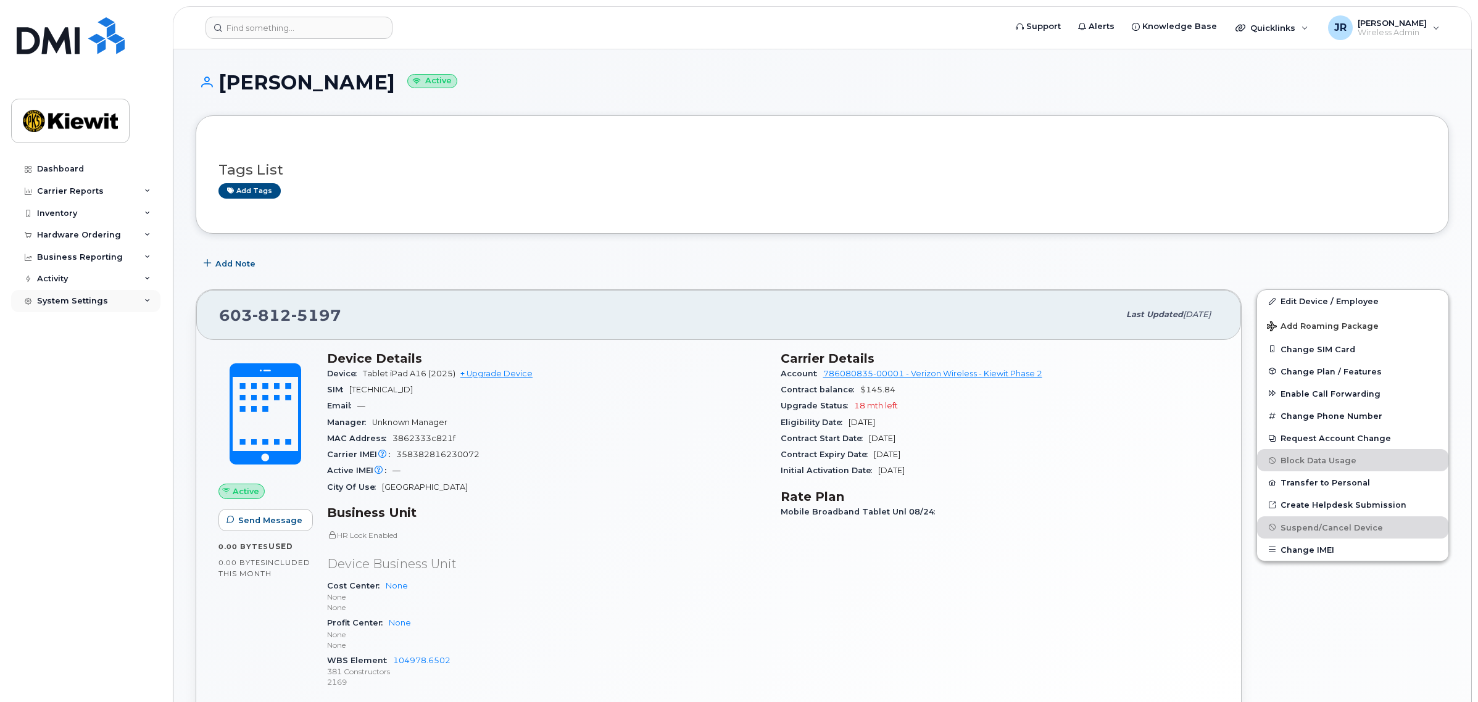
click at [144, 301] on icon at bounding box center [147, 301] width 6 height 6
click at [144, 302] on icon at bounding box center [147, 301] width 6 height 6
click at [144, 280] on icon at bounding box center [147, 279] width 6 height 6
click at [149, 263] on div "Business Reporting" at bounding box center [85, 257] width 149 height 22
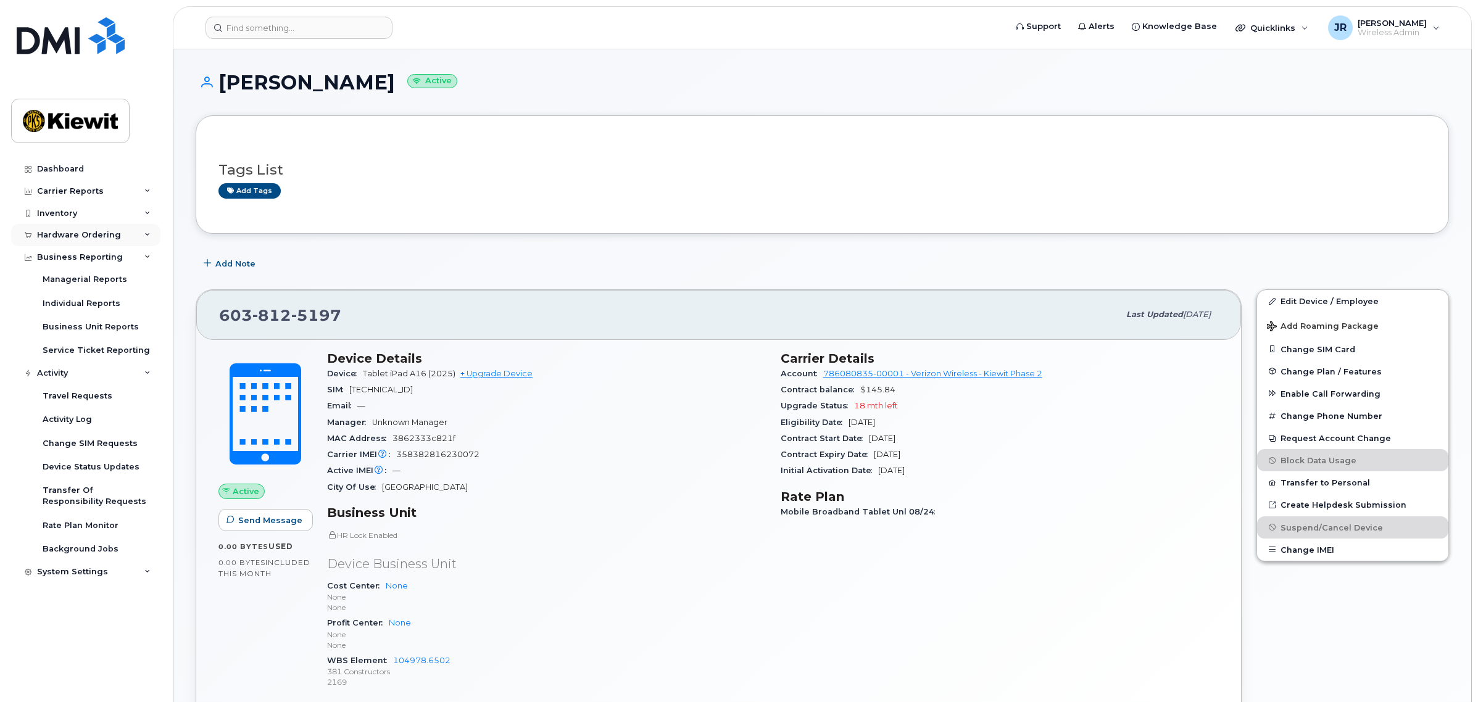
click at [148, 244] on div "Hardware Ordering" at bounding box center [85, 235] width 149 height 22
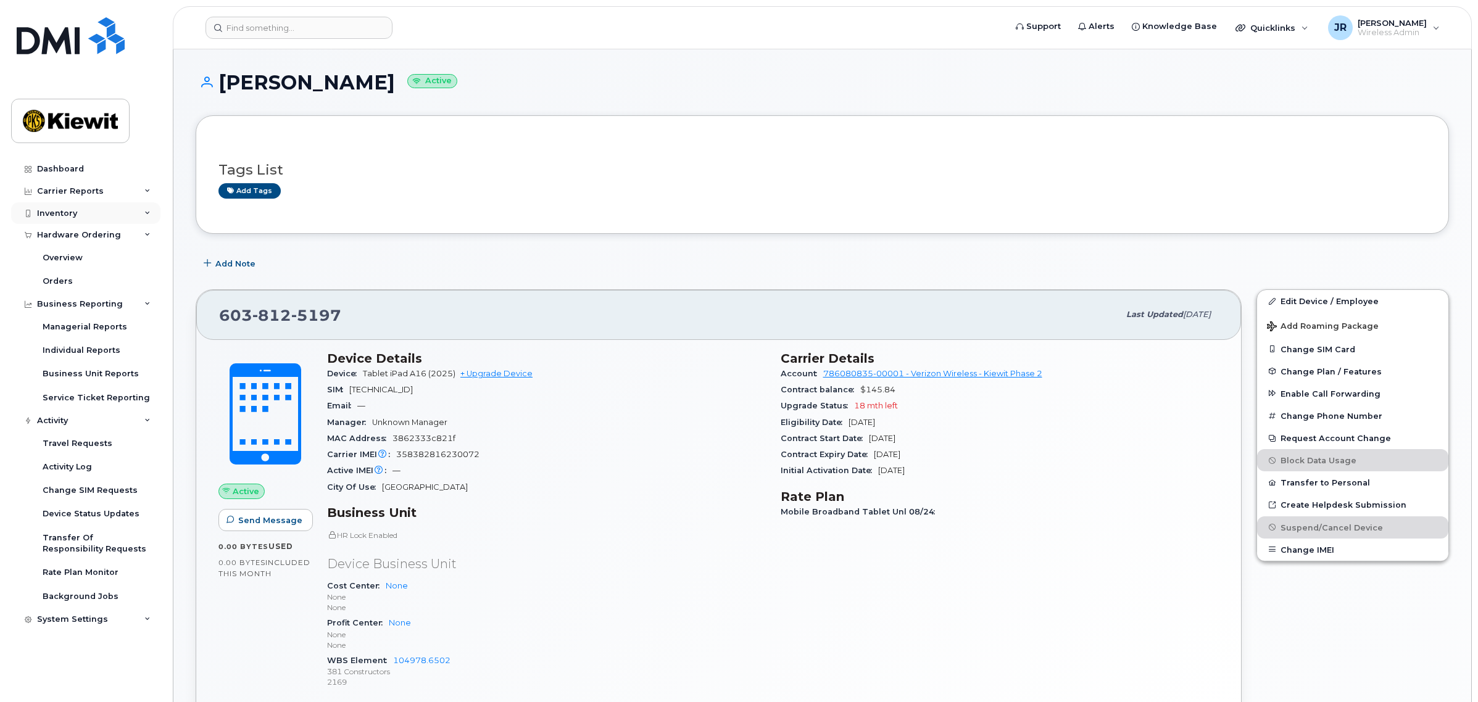
click at [152, 214] on div "Inventory" at bounding box center [85, 213] width 149 height 22
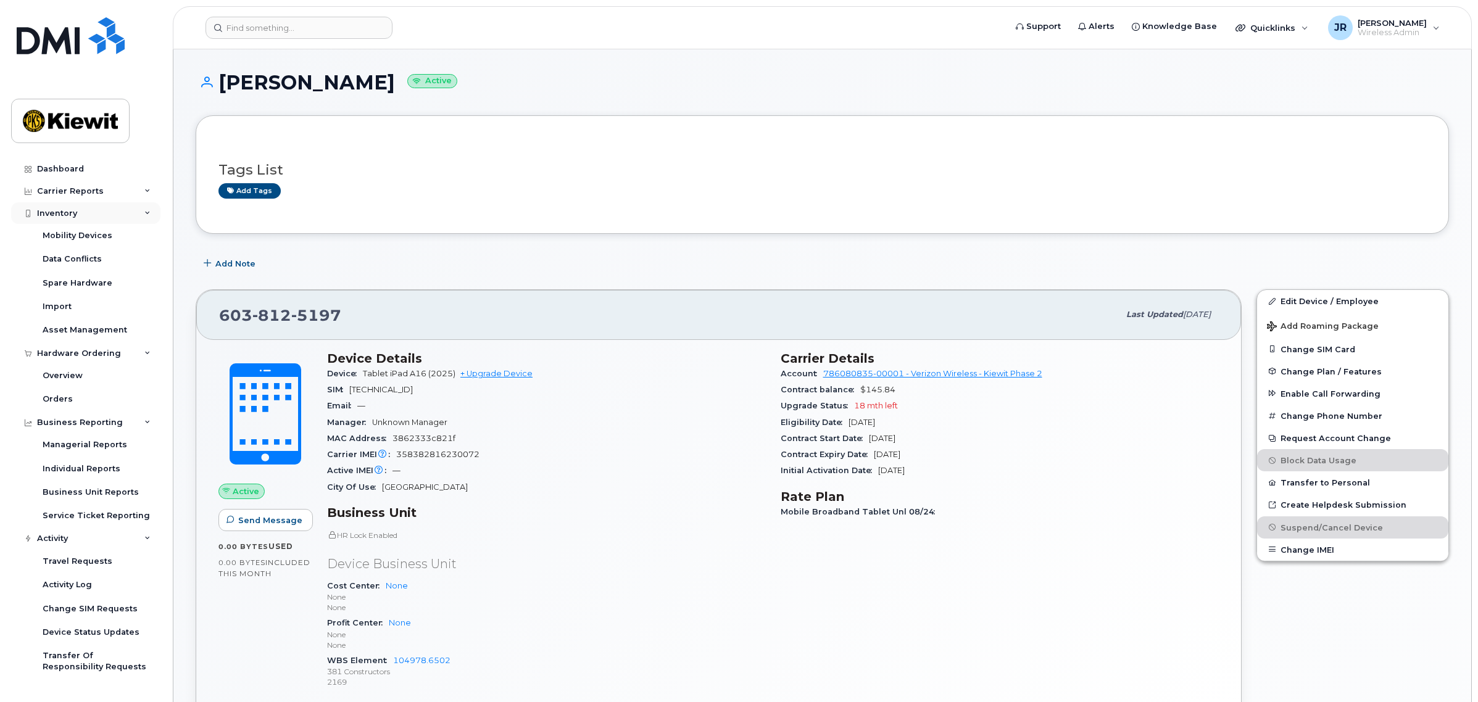
click at [146, 214] on icon at bounding box center [147, 213] width 6 height 6
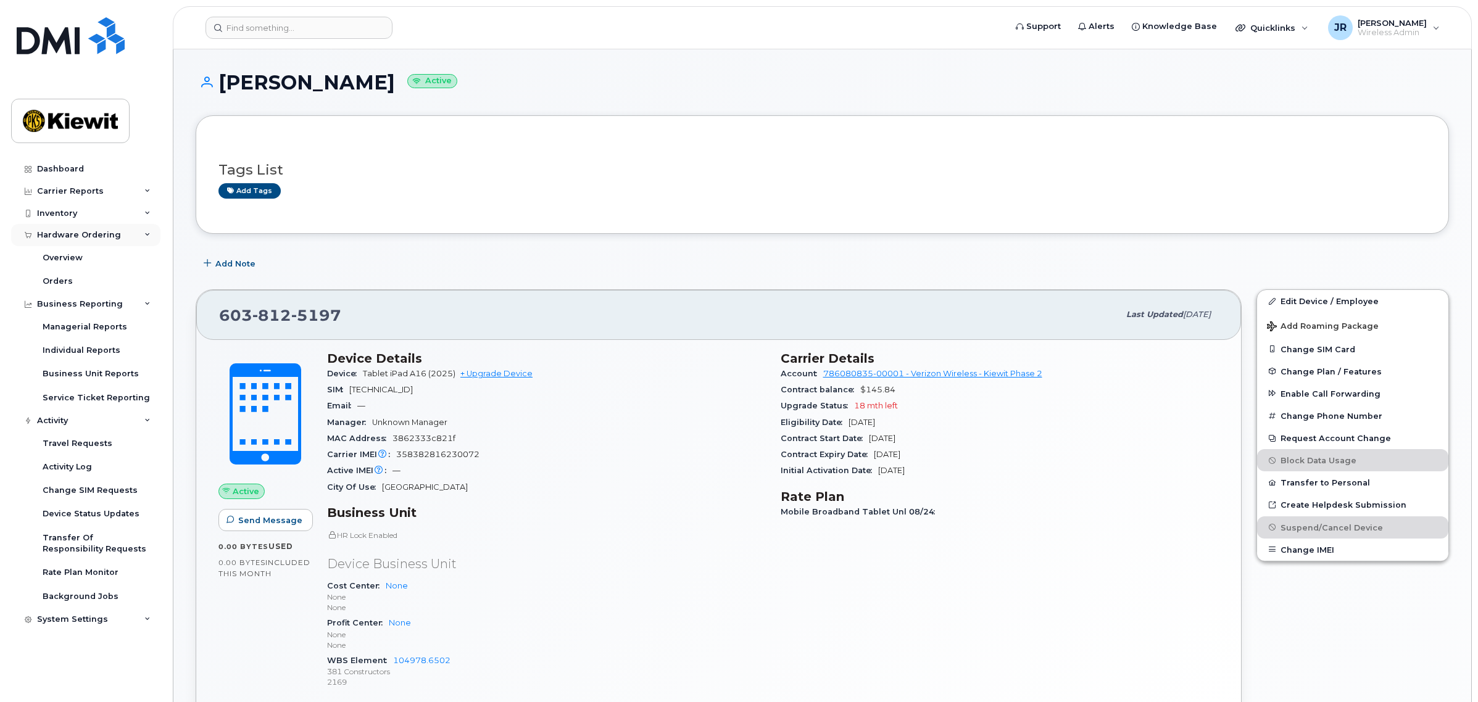
click at [147, 238] on icon at bounding box center [147, 235] width 6 height 6
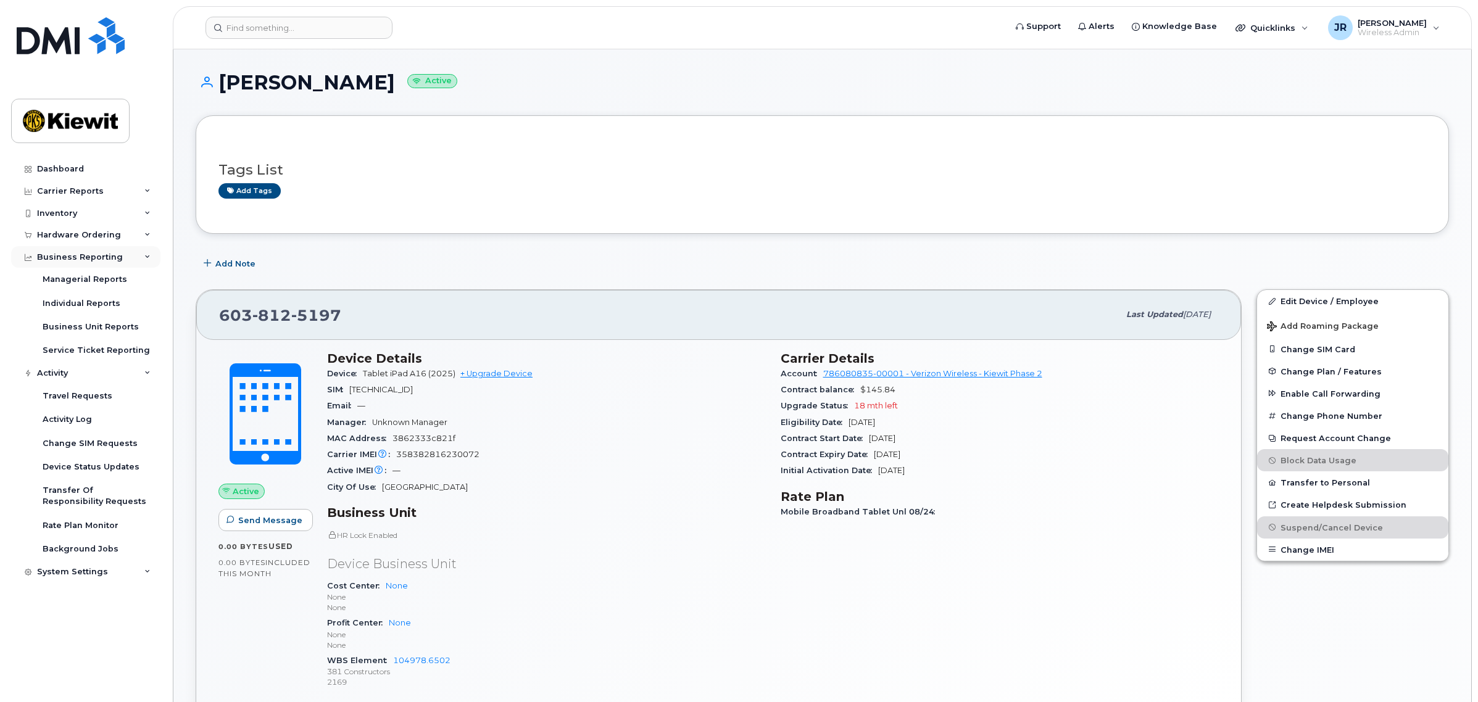
click at [148, 259] on icon at bounding box center [147, 257] width 6 height 6
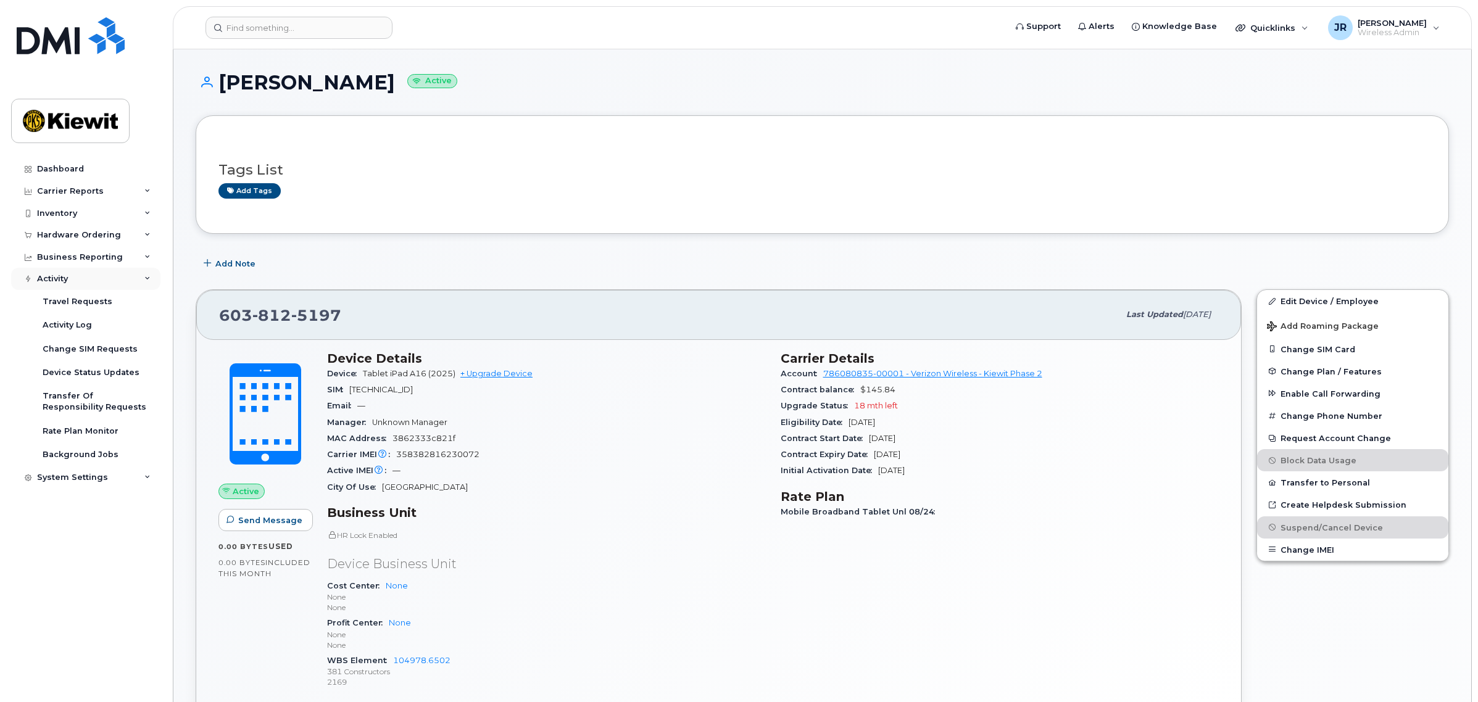
click at [148, 281] on icon at bounding box center [147, 279] width 6 height 6
